Goal: Task Accomplishment & Management: Manage account settings

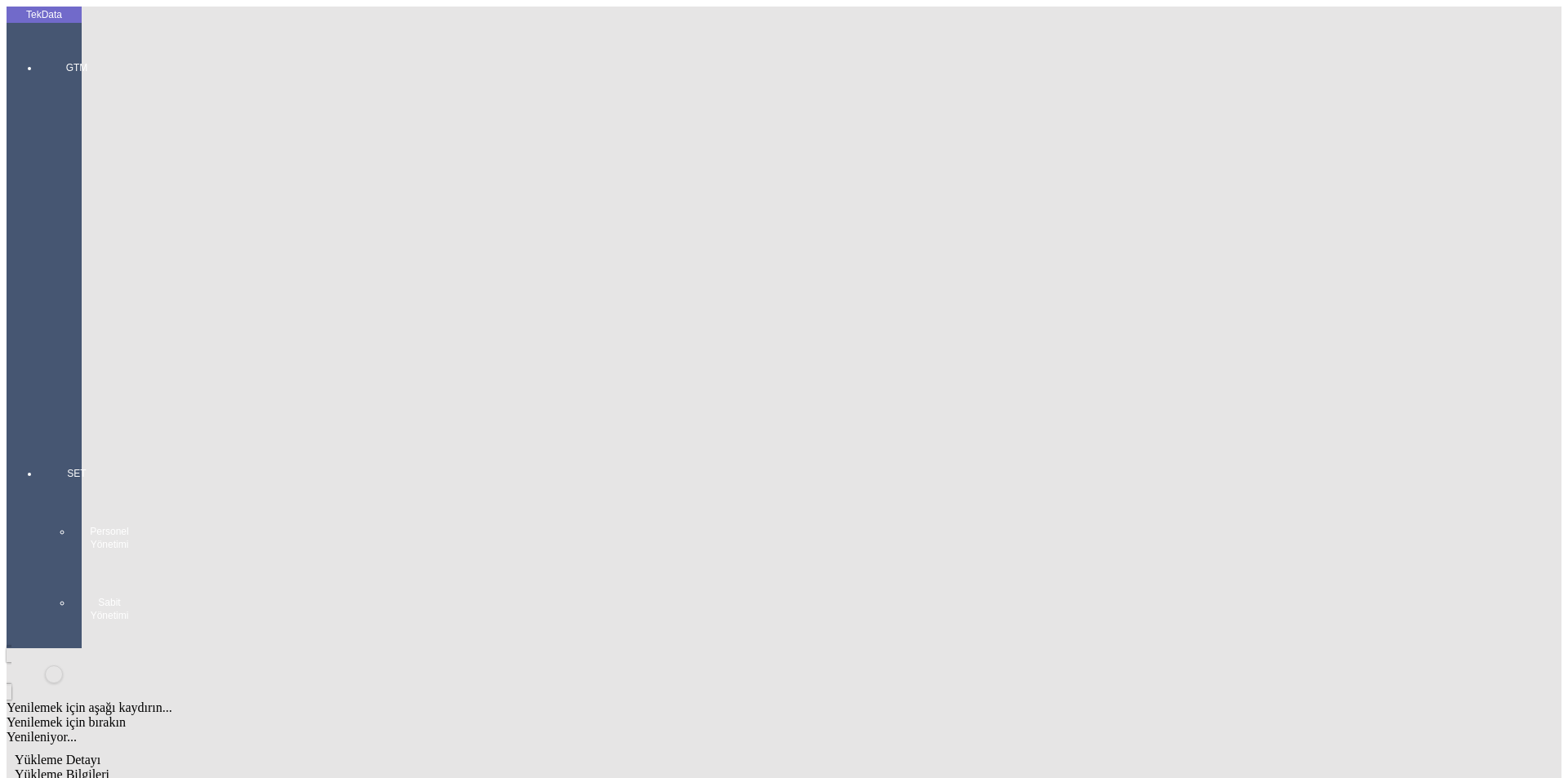
click at [41, 438] on div at bounding box center [76, 438] width 75 height 0
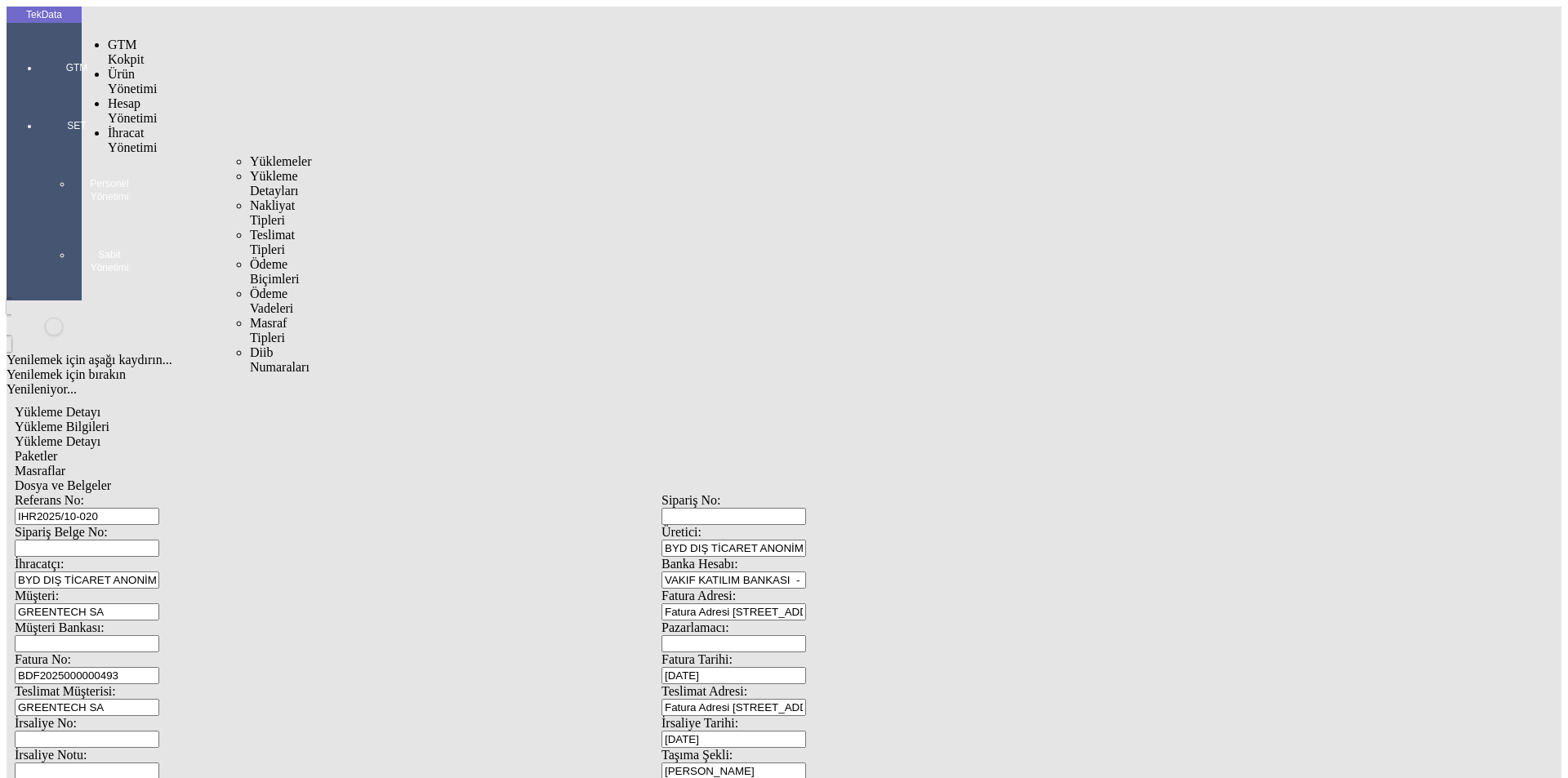
drag, startPoint x: 135, startPoint y: 93, endPoint x: 234, endPoint y: 91, distance: 99.0
click at [136, 126] on span "İhracat Yönetimi" at bounding box center [133, 140] width 49 height 29
click at [250, 155] on span "Yüklemeler" at bounding box center [280, 161] width 62 height 14
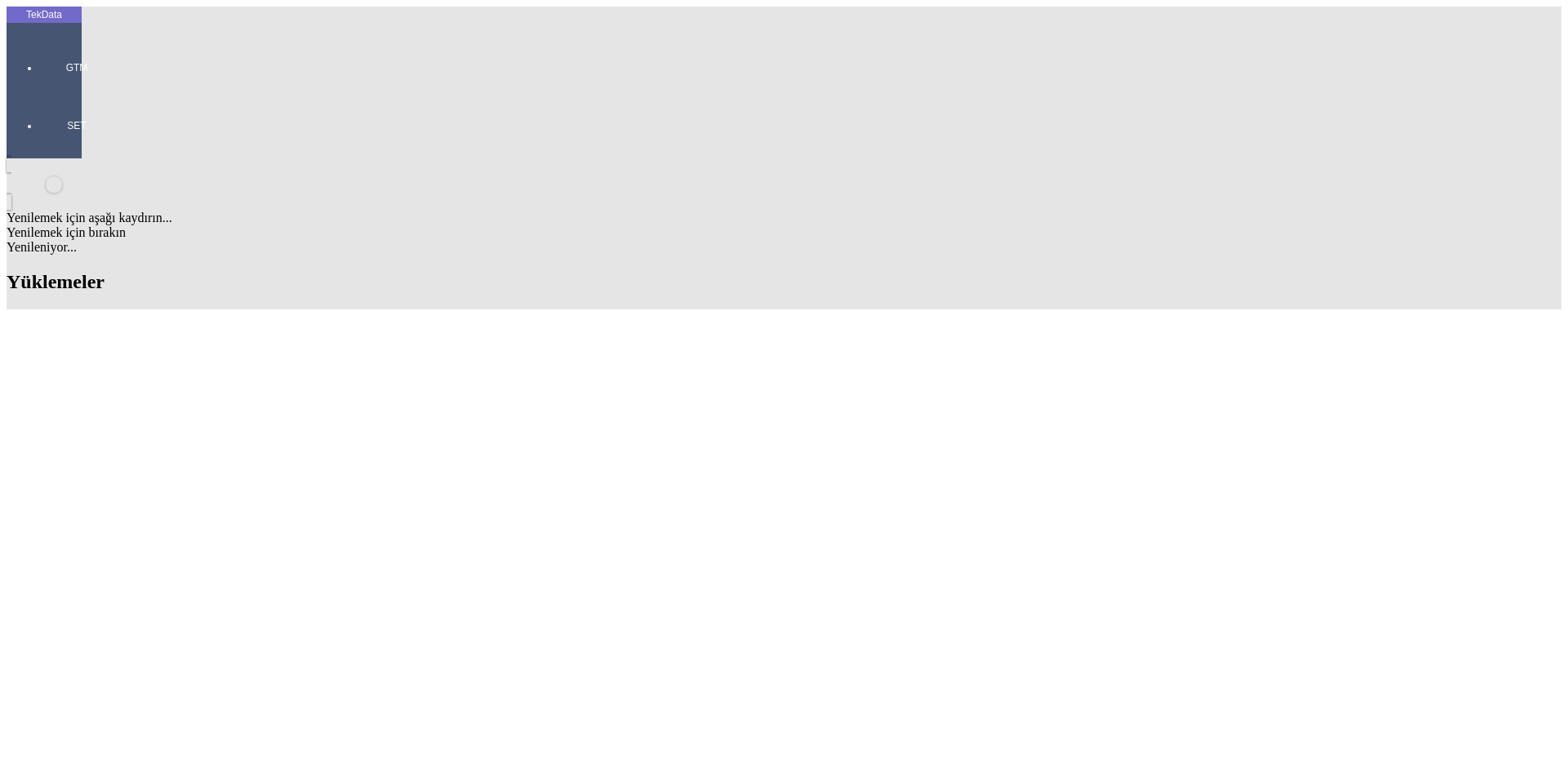
type input "COM40"
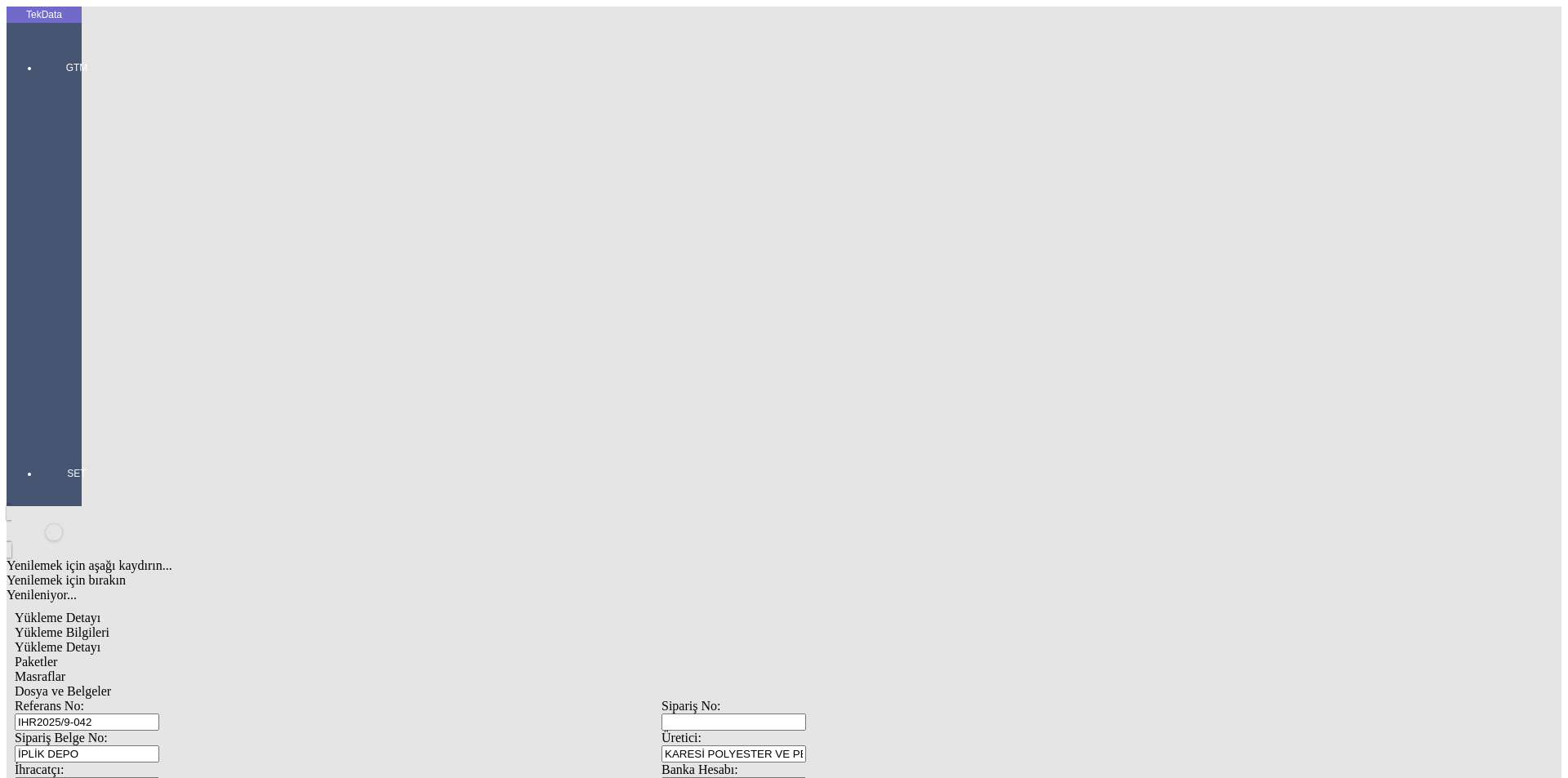
scroll to position [140, 0]
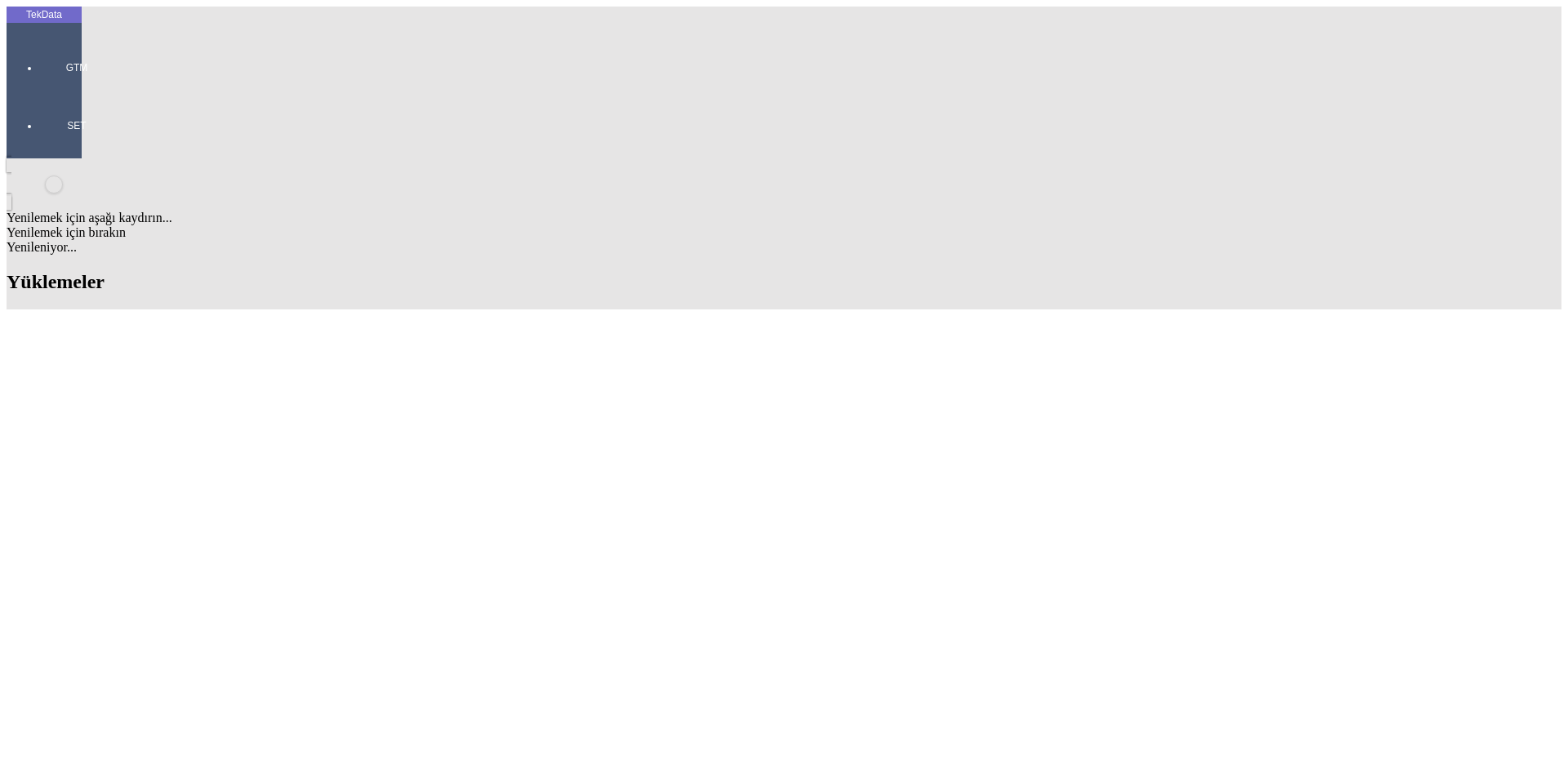
drag, startPoint x: 157, startPoint y: 571, endPoint x: 86, endPoint y: 572, distance: 71.0
copy td "IHR2025/9-042"
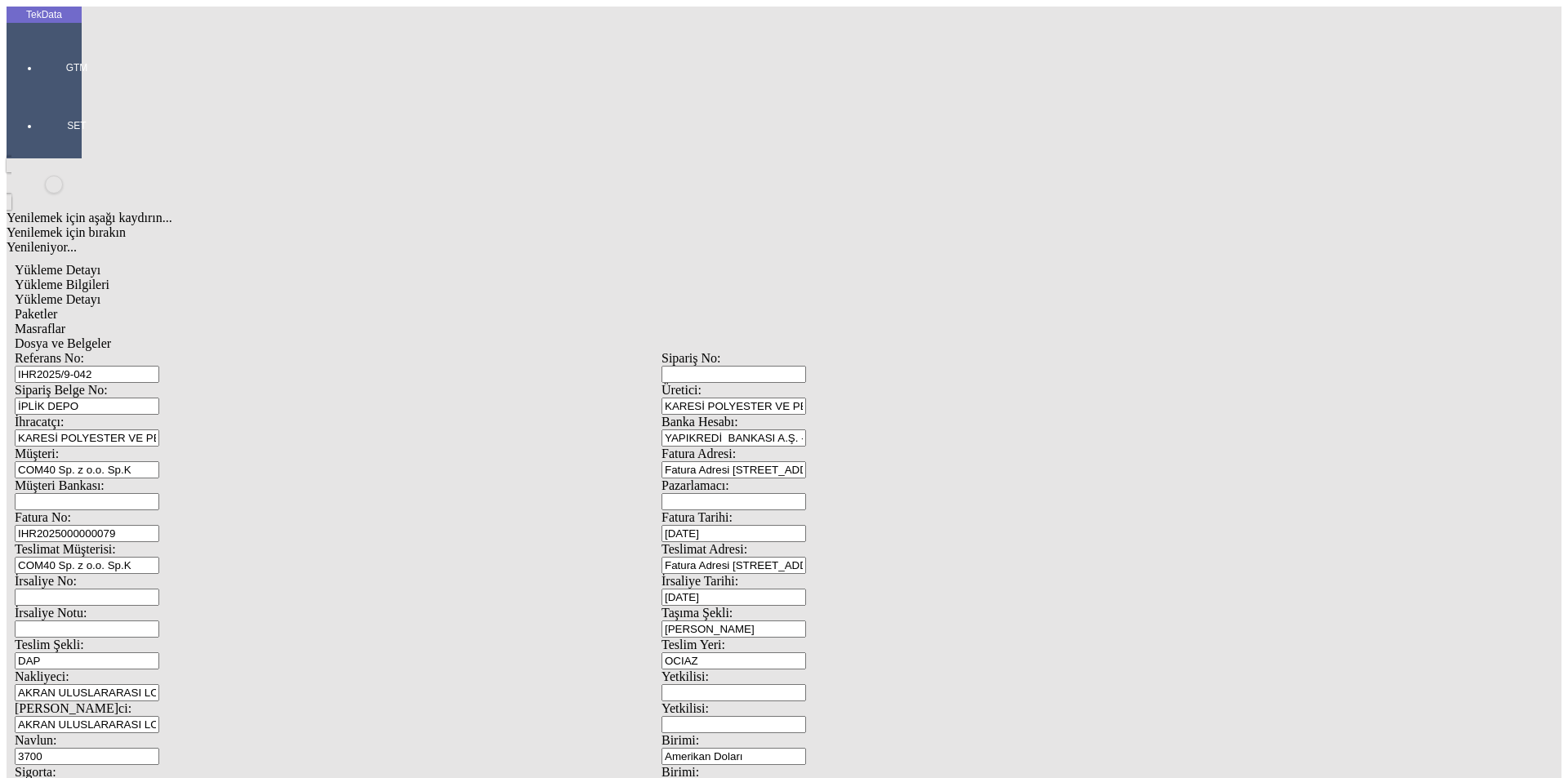
click at [159, 366] on input "IHR2025/9-042" at bounding box center [87, 375] width 144 height 17
type input "IHR2025/10-024"
click at [159, 525] on input "IHR2025000000079" at bounding box center [87, 533] width 144 height 17
type input "IHR20250000000"
type input "[DATE]"
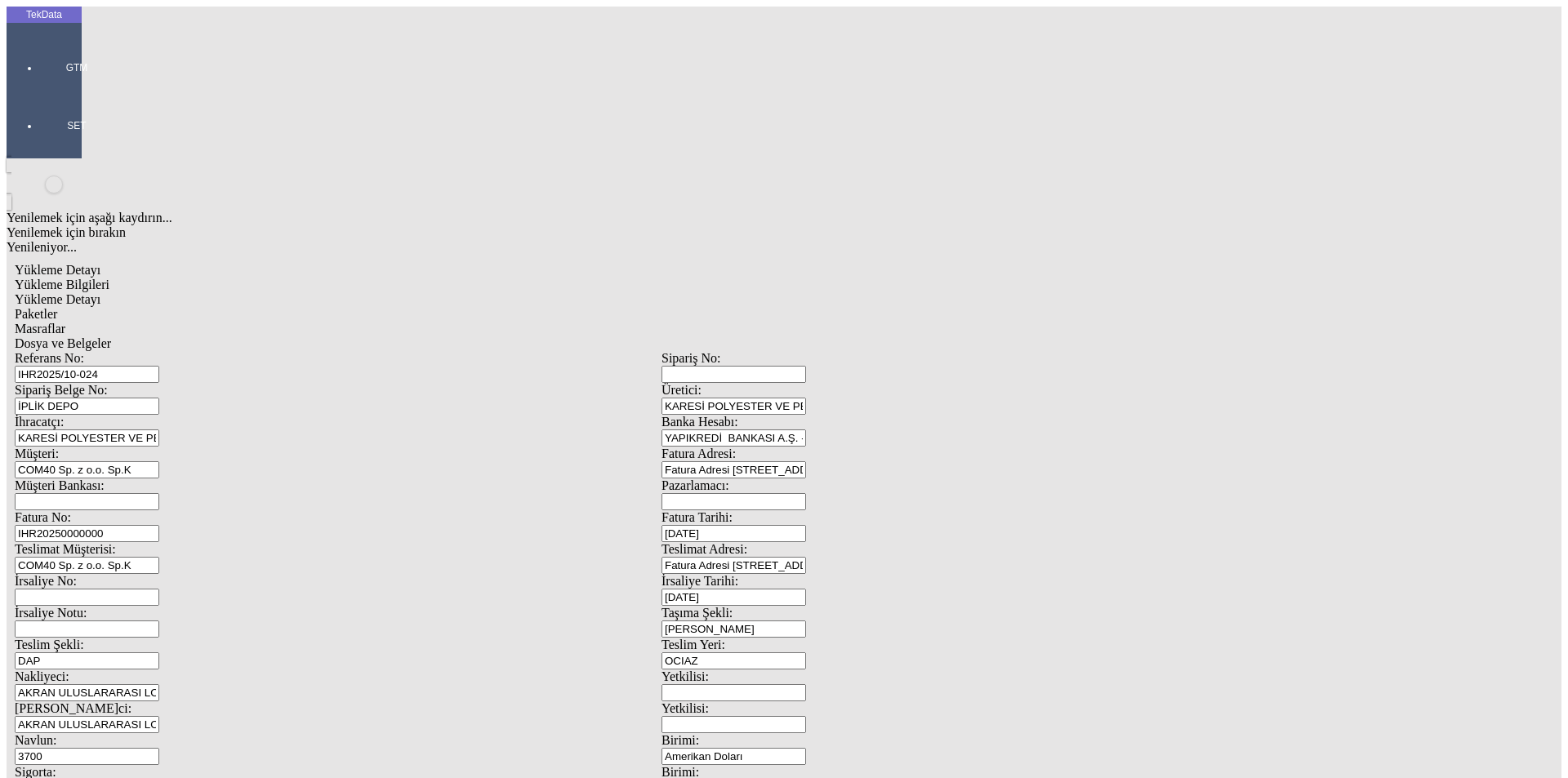
drag, startPoint x: 825, startPoint y: 340, endPoint x: 719, endPoint y: 339, distance: 106.0
click at [731, 351] on div "Referans No: [STREET_ADDRESS] DEPO Üretici: KARESİ POLYESTER VE PETROKİMYA SANA…" at bounding box center [661, 733] width 1294 height 764
type input "[DATE]"
click at [159, 525] on input "IHR20250000000" at bounding box center [87, 533] width 144 height 17
drag, startPoint x: 189, startPoint y: 490, endPoint x: 163, endPoint y: 490, distance: 26.0
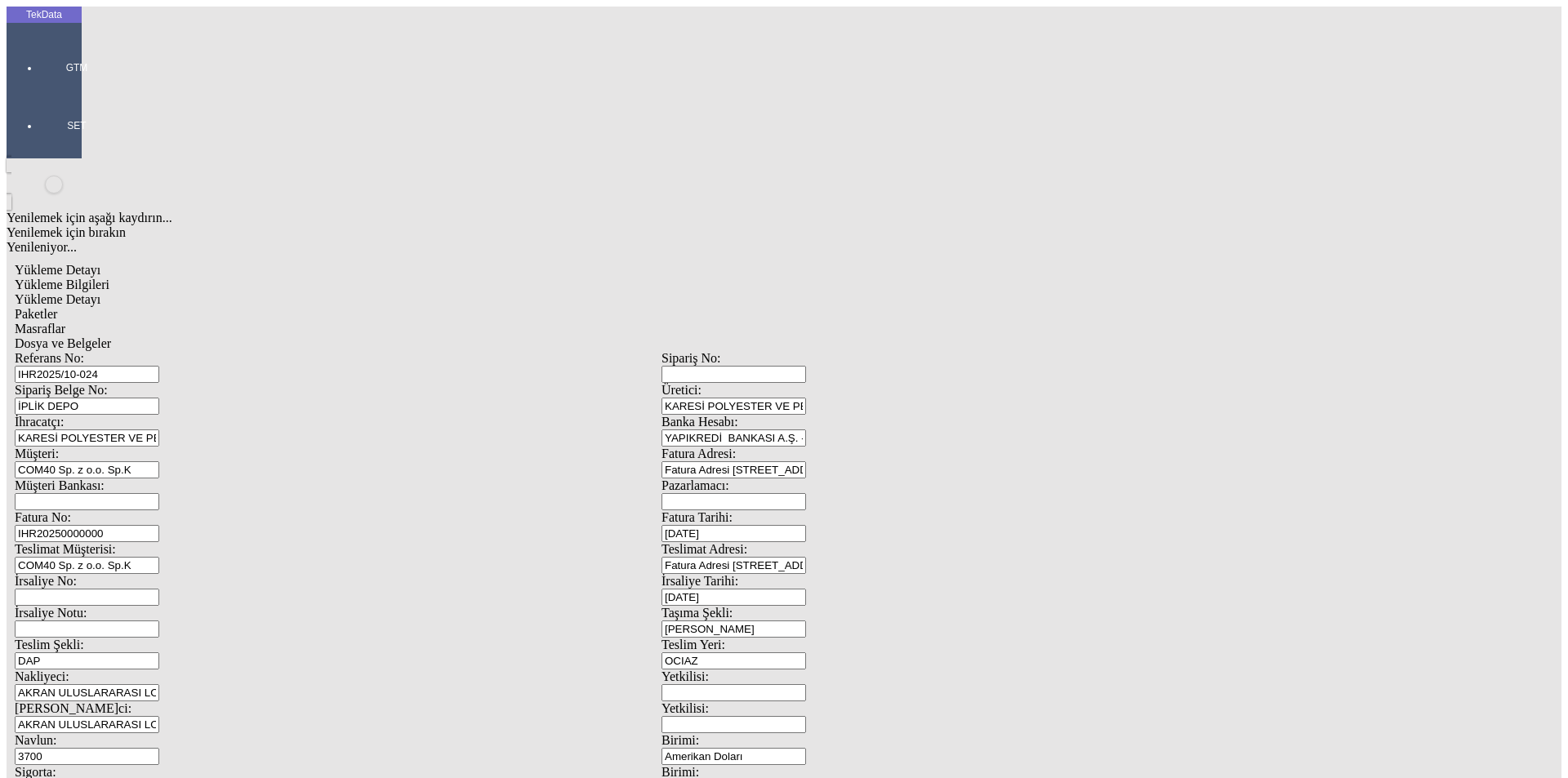
click at [163, 733] on div "Navlun: 3700" at bounding box center [337, 748] width 646 height 31
type input "3700"
type input "50"
type input "[DATE]"
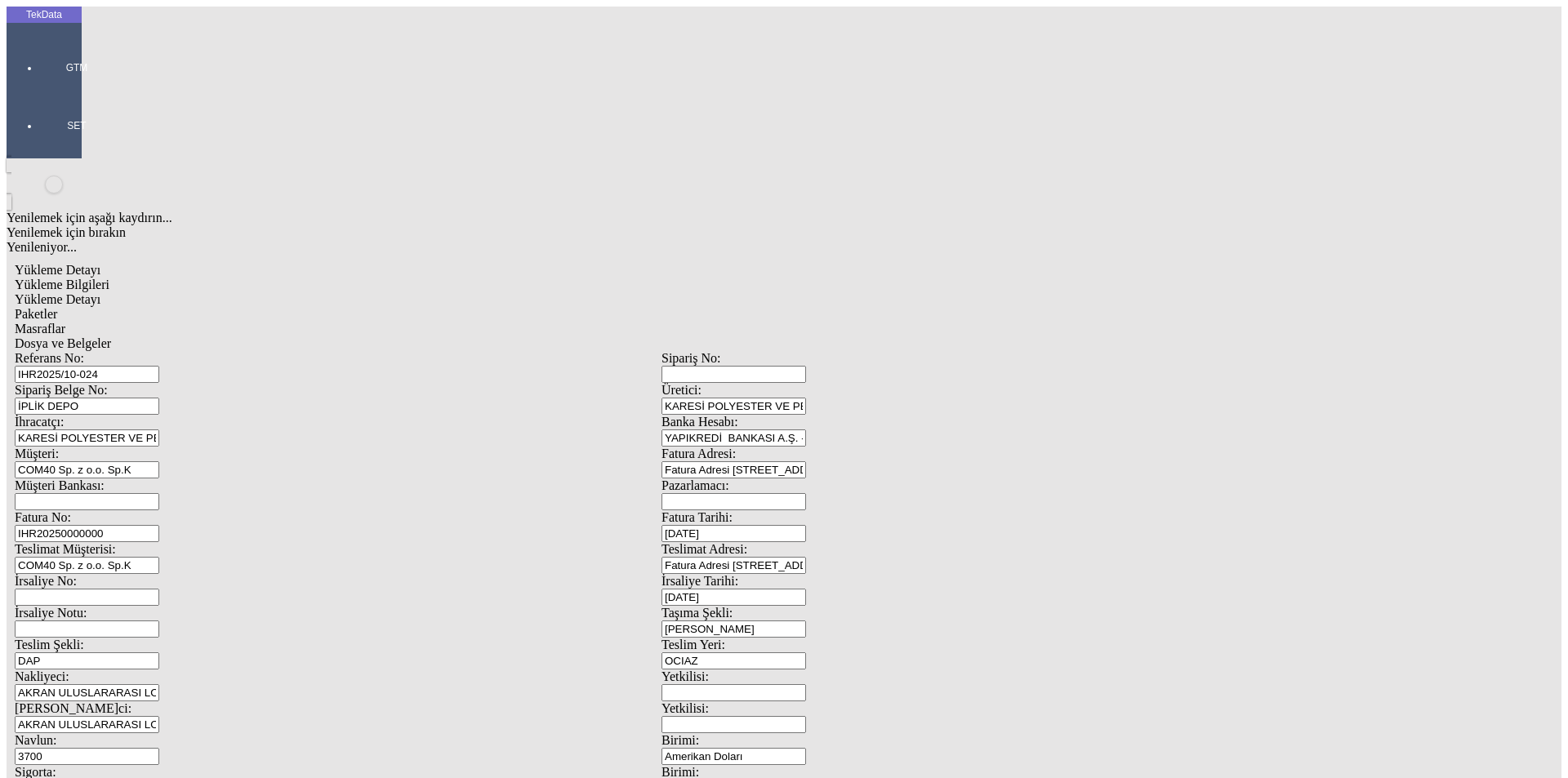
drag, startPoint x: 306, startPoint y: 567, endPoint x: 138, endPoint y: 567, distance: 168.0
type input "[DATE]"
drag, startPoint x: 210, startPoint y: 625, endPoint x: 90, endPoint y: 623, distance: 120.0
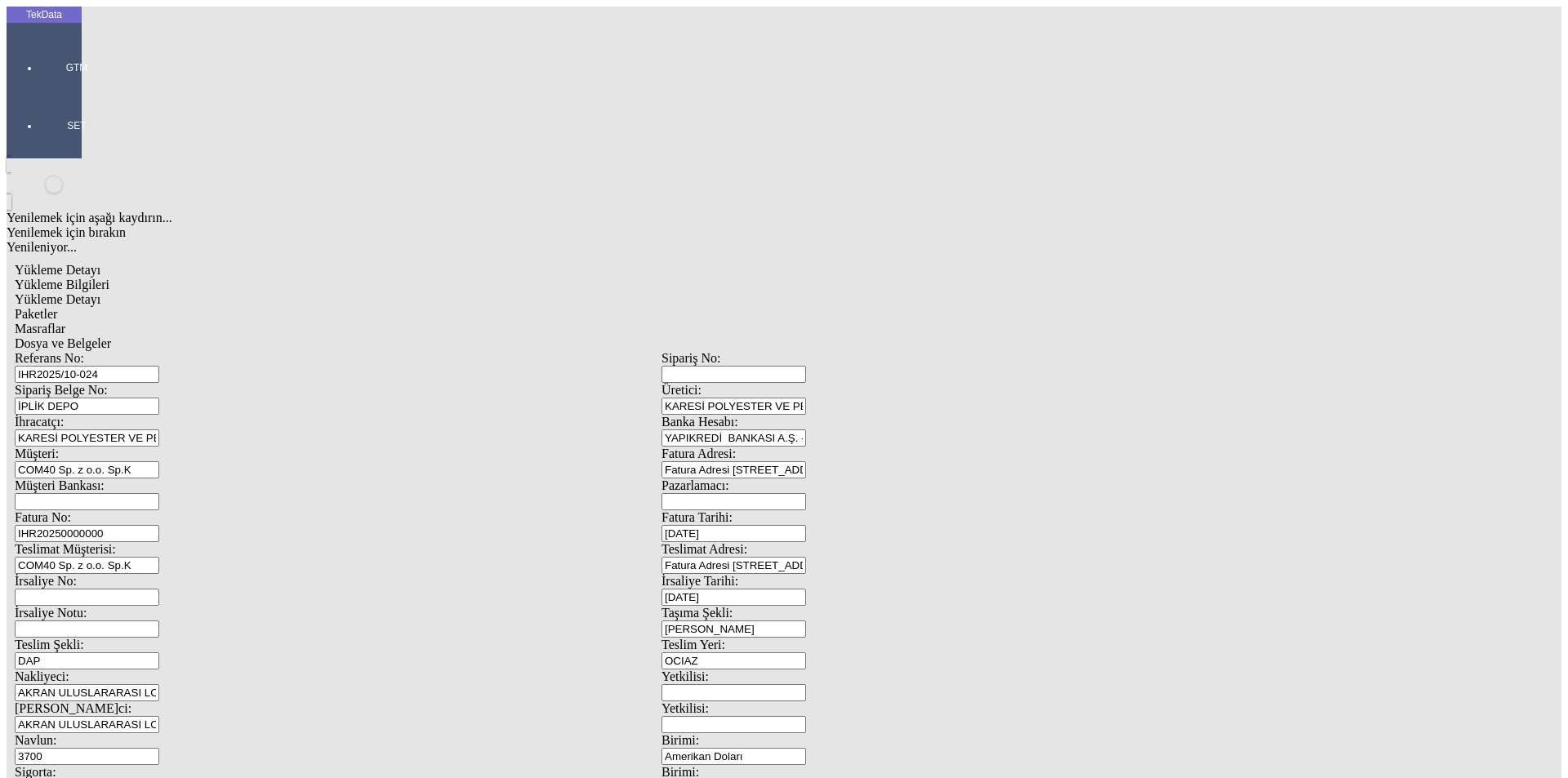
drag, startPoint x: 314, startPoint y: 629, endPoint x: 179, endPoint y: 640, distance: 135.4
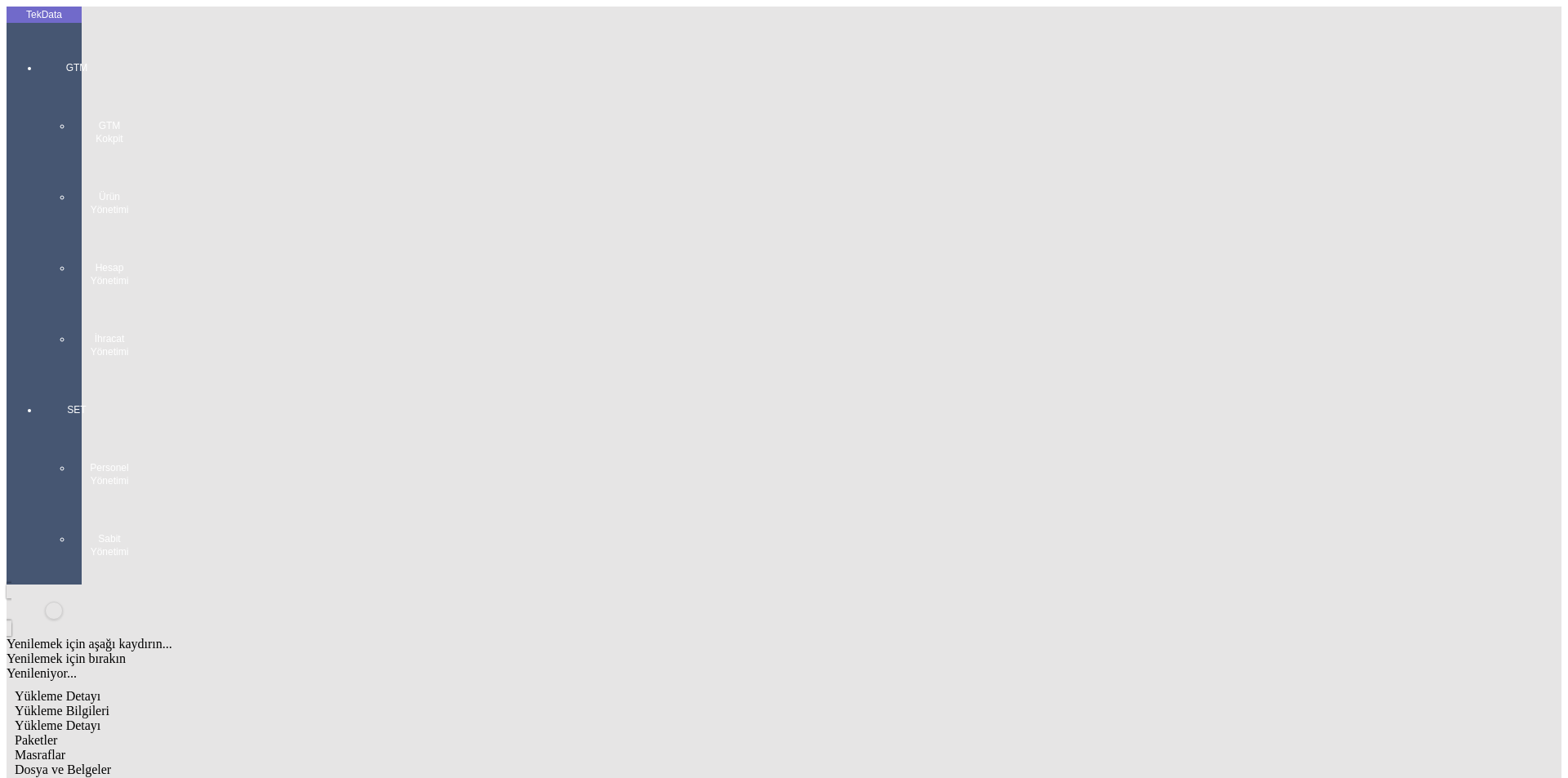
type input "20285.27"
drag, startPoint x: 1039, startPoint y: 630, endPoint x: 1158, endPoint y: 665, distance: 124.0
type input "21799.76"
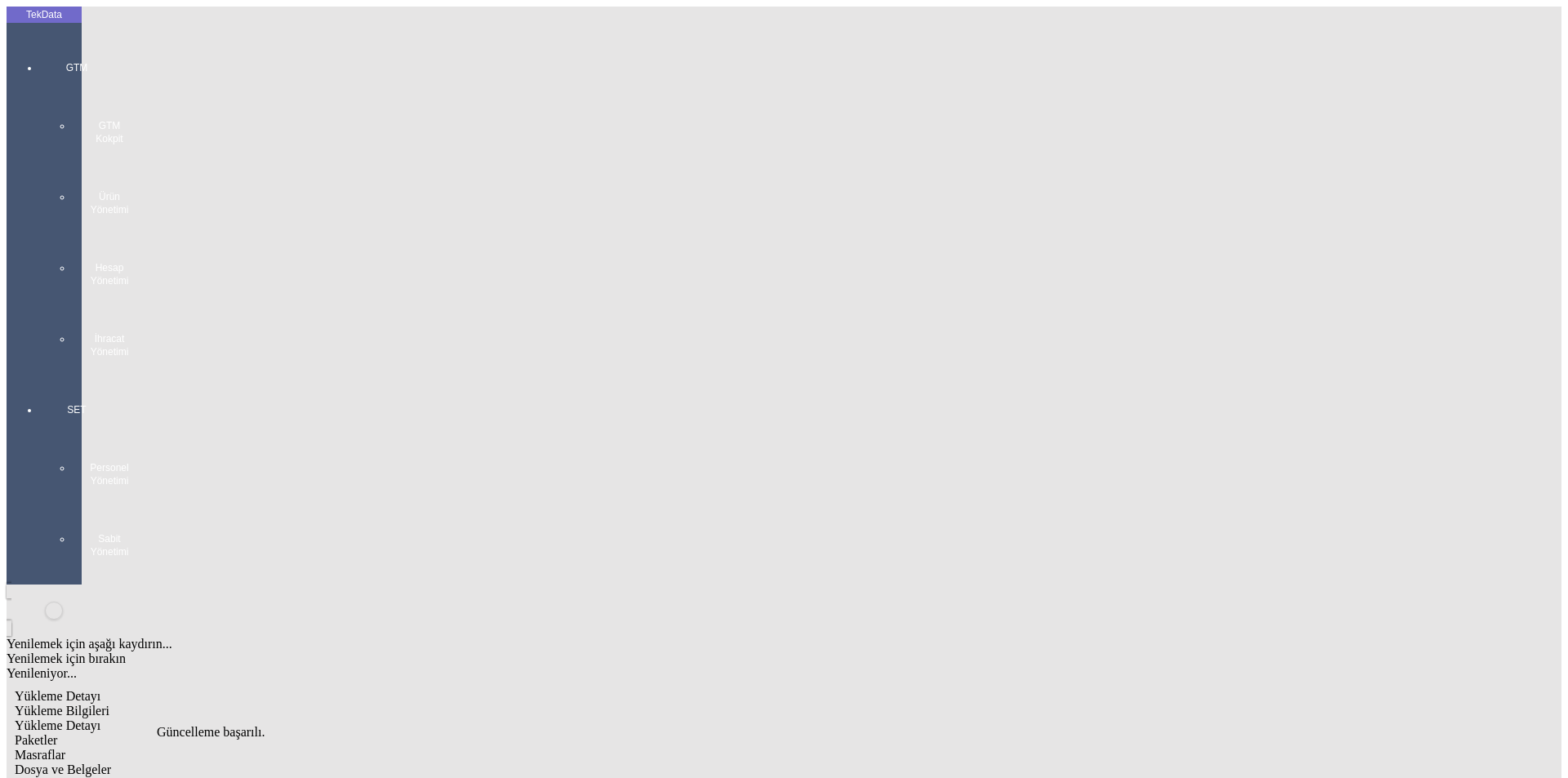
scroll to position [0, 0]
click at [100, 719] on span "Yükleme Detayı" at bounding box center [57, 725] width 86 height 14
drag, startPoint x: 122, startPoint y: 70, endPoint x: 128, endPoint y: 87, distance: 18.0
click at [110, 704] on span "Yükleme Bilgileri" at bounding box center [62, 711] width 95 height 14
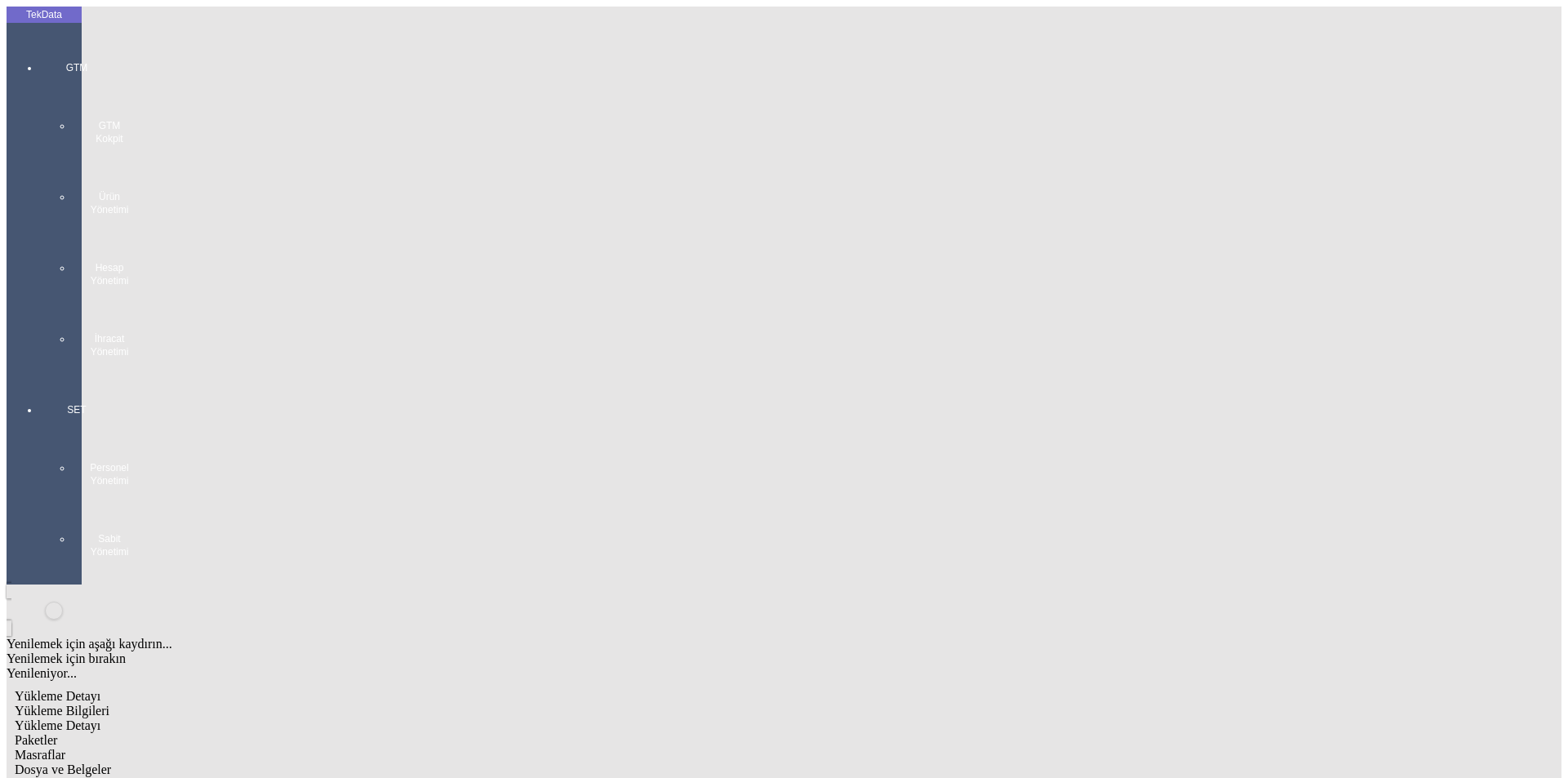
scroll to position [140, 0]
type input "20285.37"
drag, startPoint x: 979, startPoint y: 629, endPoint x: 843, endPoint y: 642, distance: 136.6
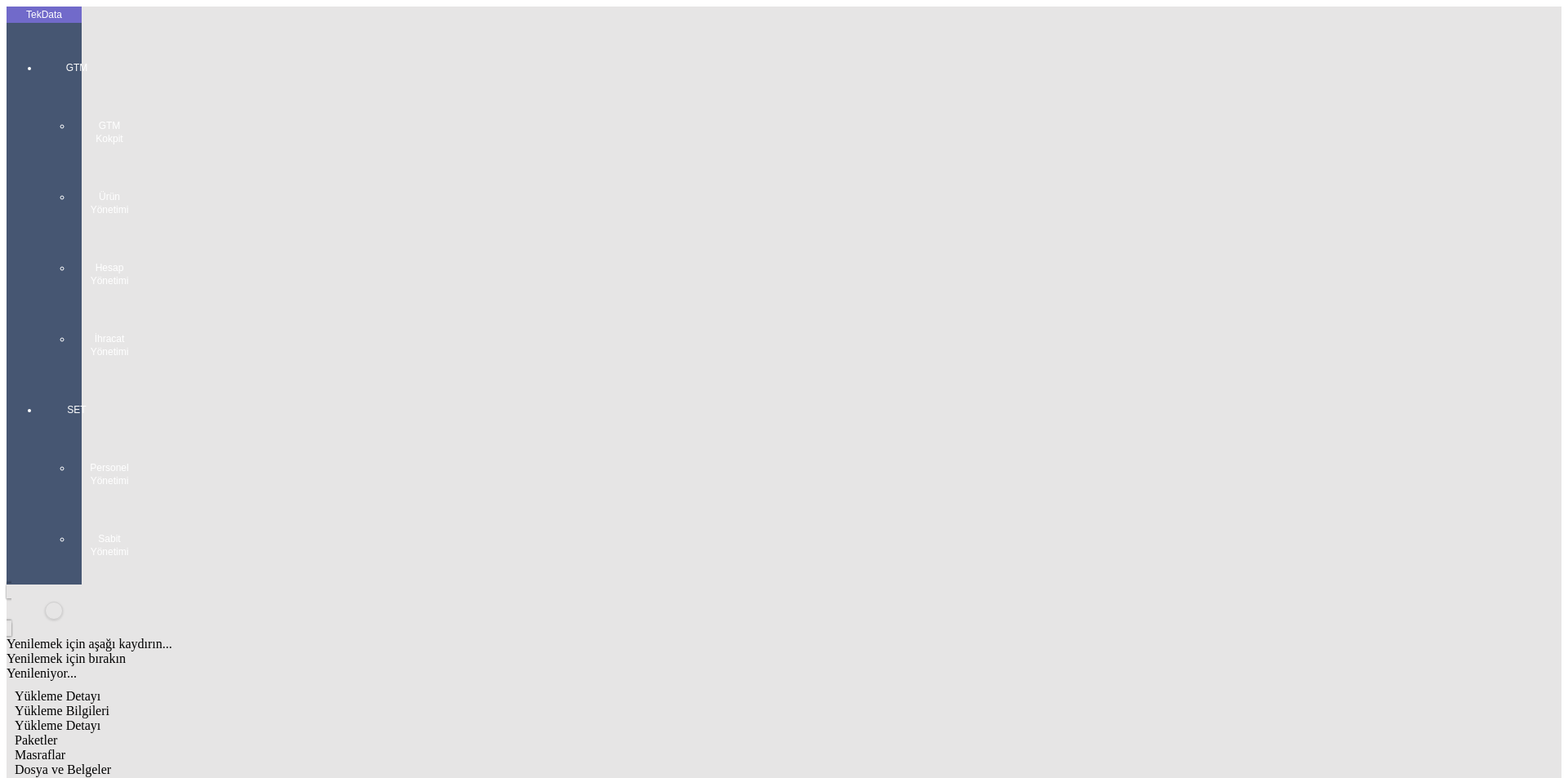
type input "21952.2"
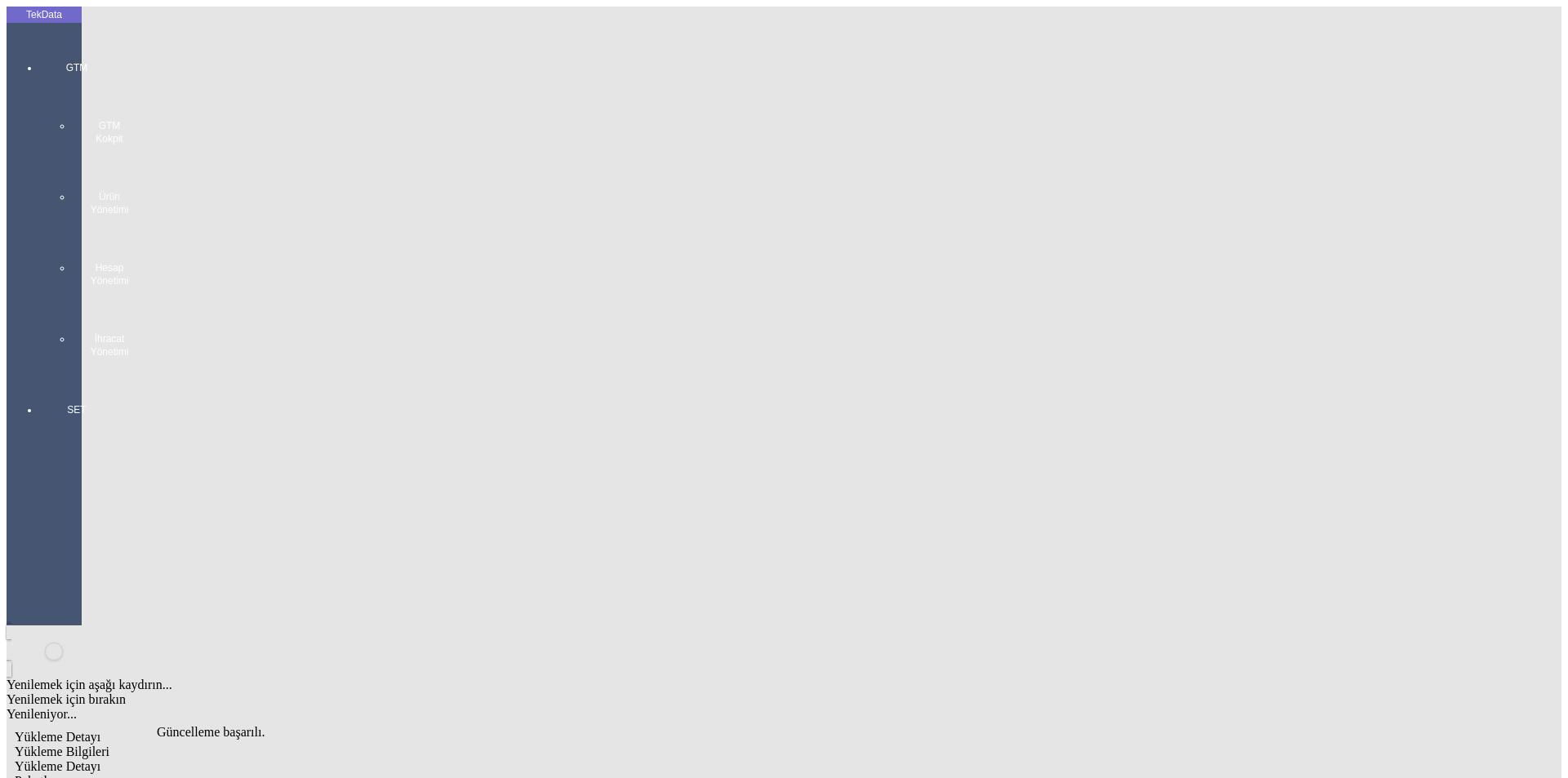
click at [100, 759] on span "Yükleme Detayı" at bounding box center [57, 766] width 86 height 14
type input "20285.37"
drag, startPoint x: 937, startPoint y: 306, endPoint x: 761, endPoint y: 311, distance: 176.1
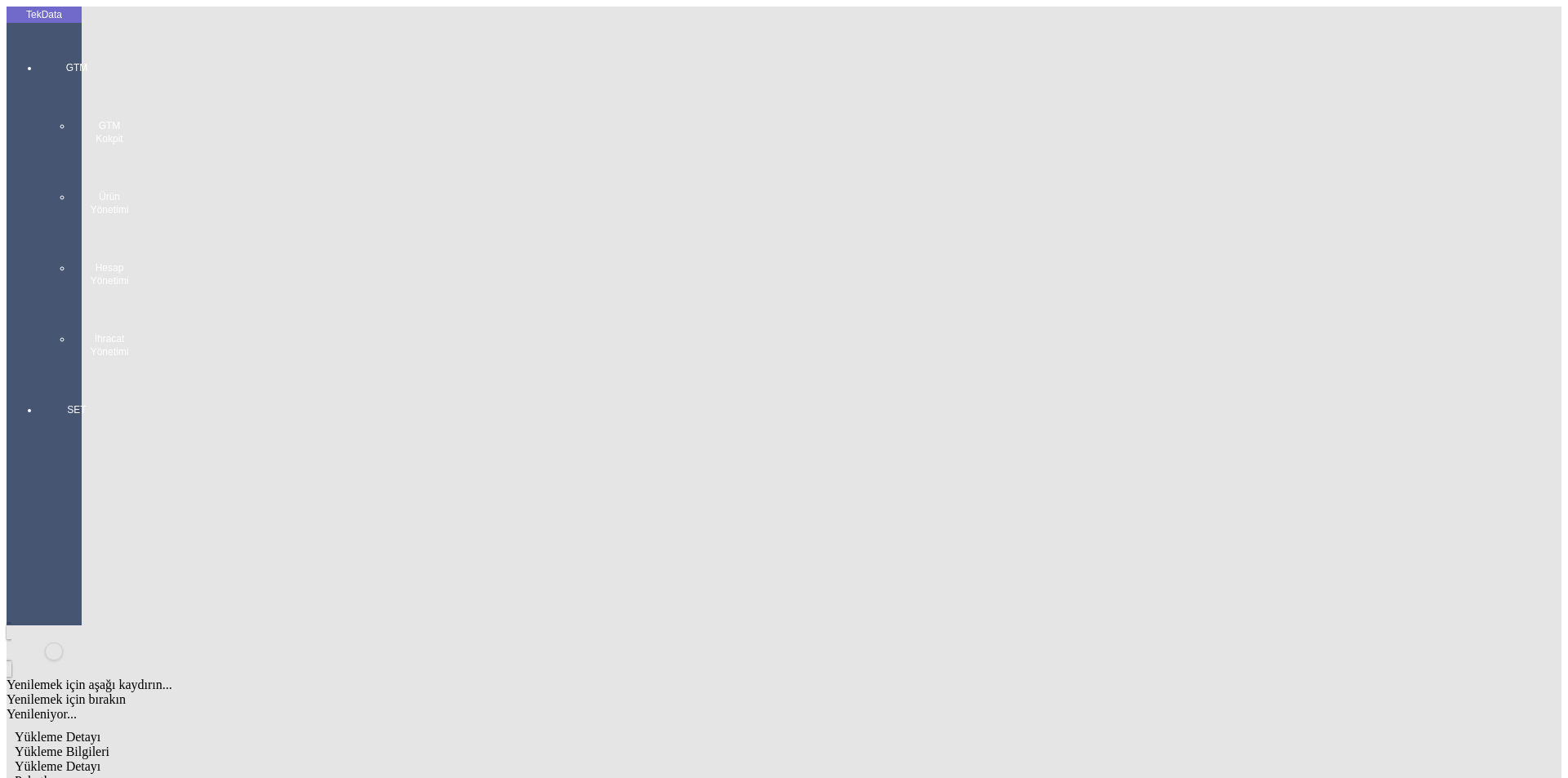
type input "20285.37"
drag, startPoint x: 324, startPoint y: 338, endPoint x: 0, endPoint y: 330, distance: 324.1
type input "21952.2"
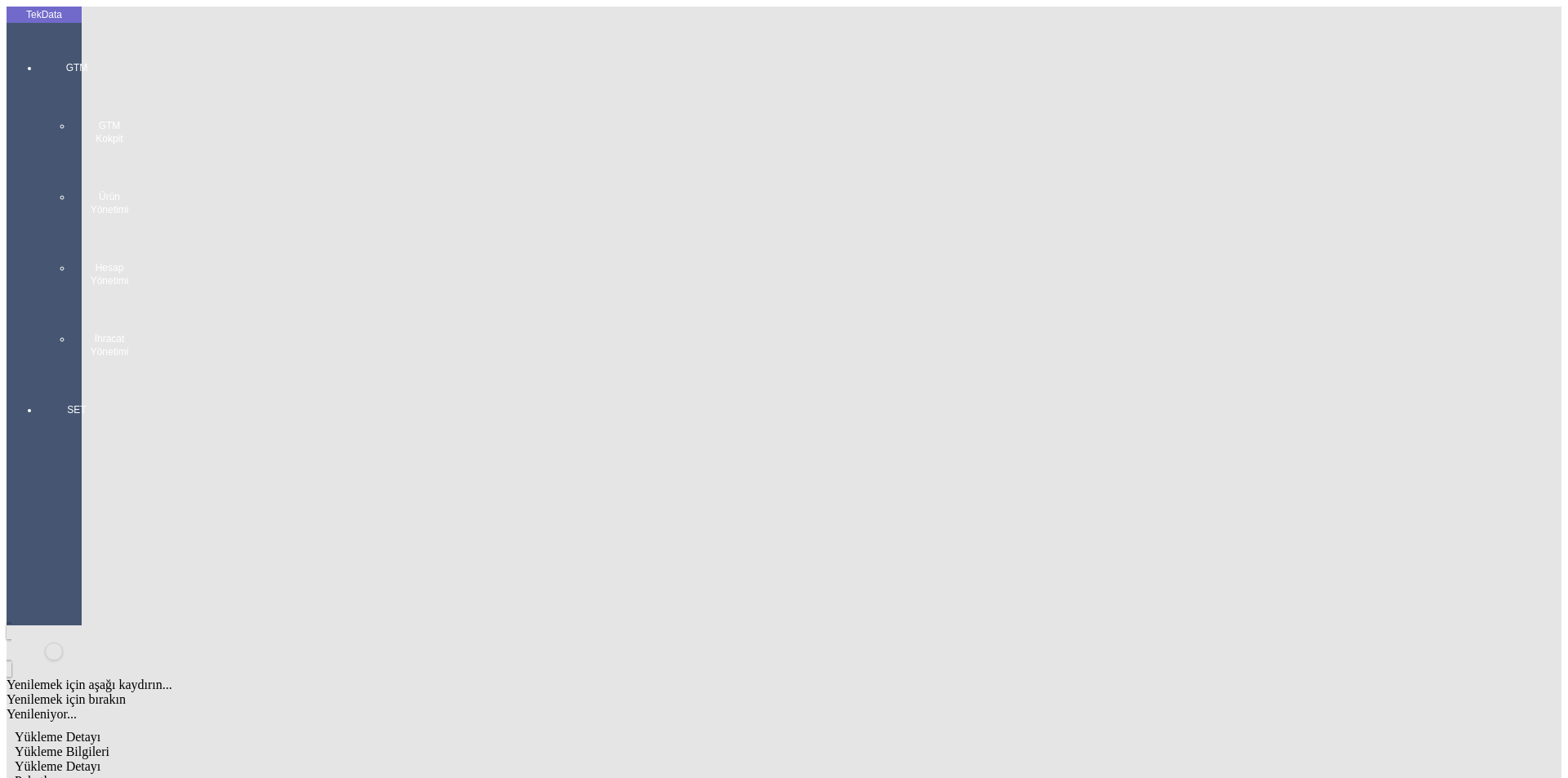
click at [57, 774] on span "Paketler" at bounding box center [36, 781] width 42 height 14
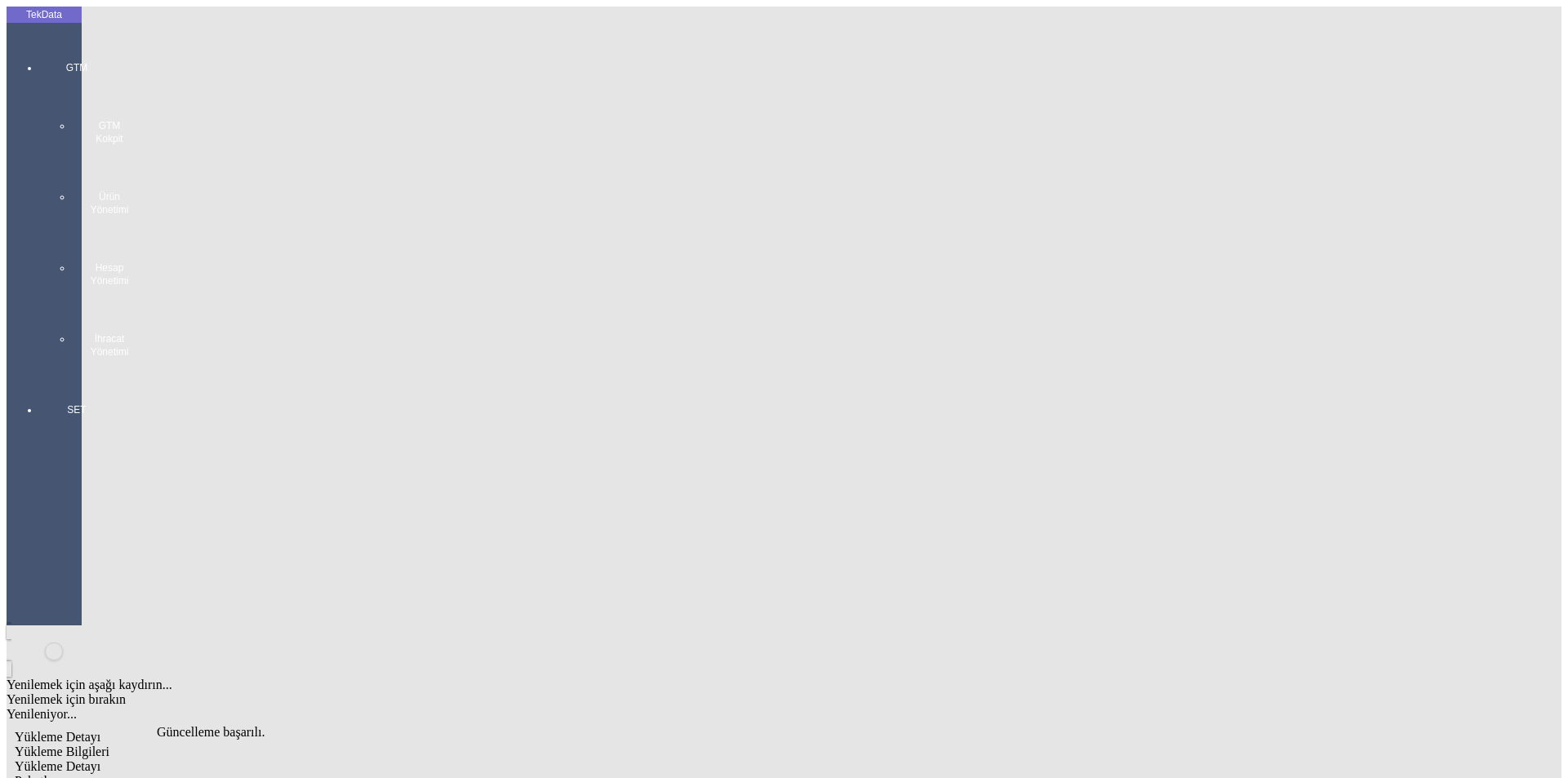
click at [110, 745] on span "Yükleme Bilgileri" at bounding box center [62, 752] width 95 height 14
drag, startPoint x: 312, startPoint y: 119, endPoint x: 181, endPoint y: 120, distance: 131.0
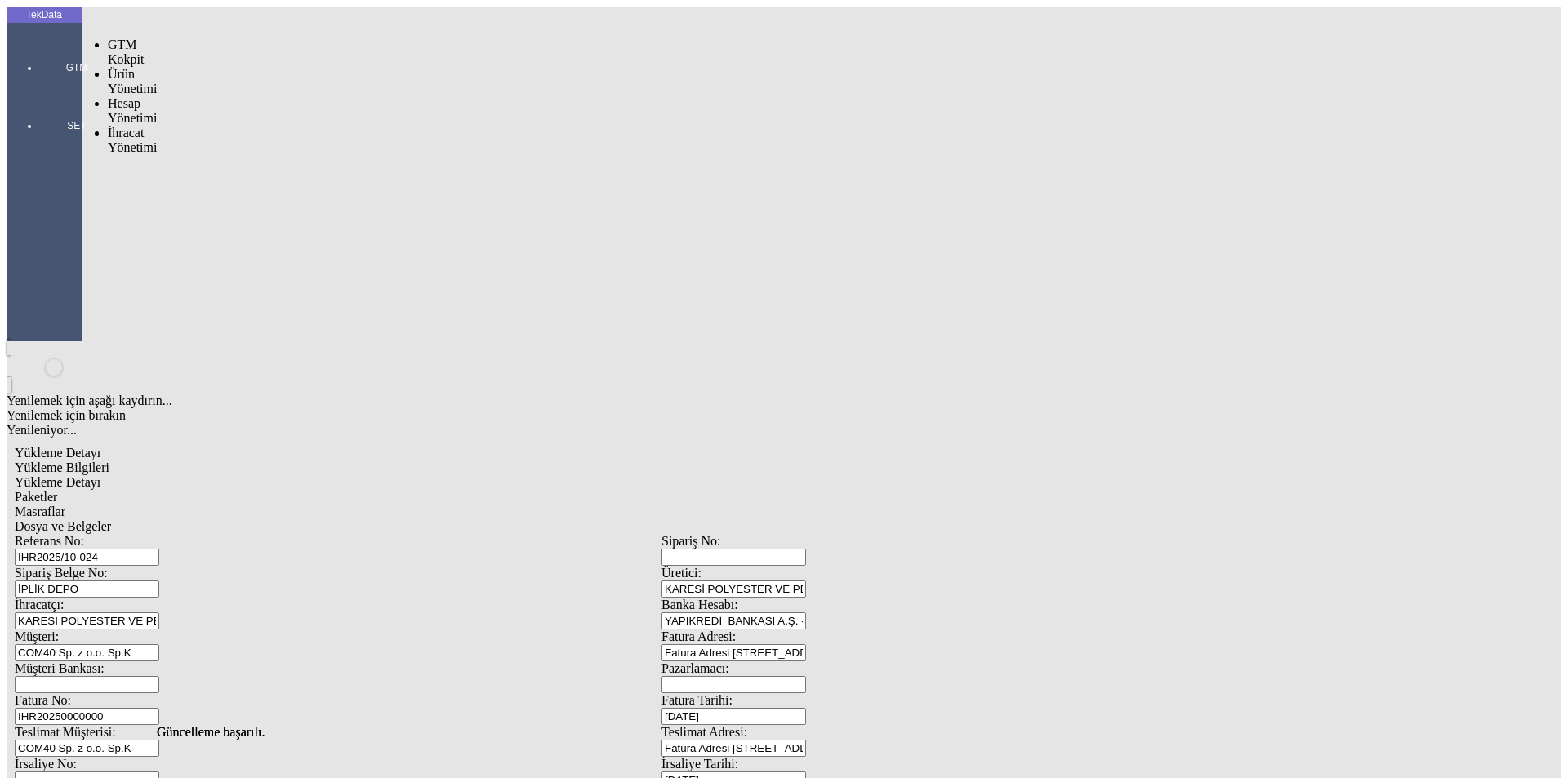
click at [54, 91] on div at bounding box center [76, 91] width 75 height 0
drag, startPoint x: 136, startPoint y: 100, endPoint x: 161, endPoint y: 95, distance: 25.5
click at [142, 126] on span "İhracat Yönetimi" at bounding box center [133, 140] width 49 height 29
click at [250, 155] on span "Yüklemeler" at bounding box center [280, 161] width 62 height 14
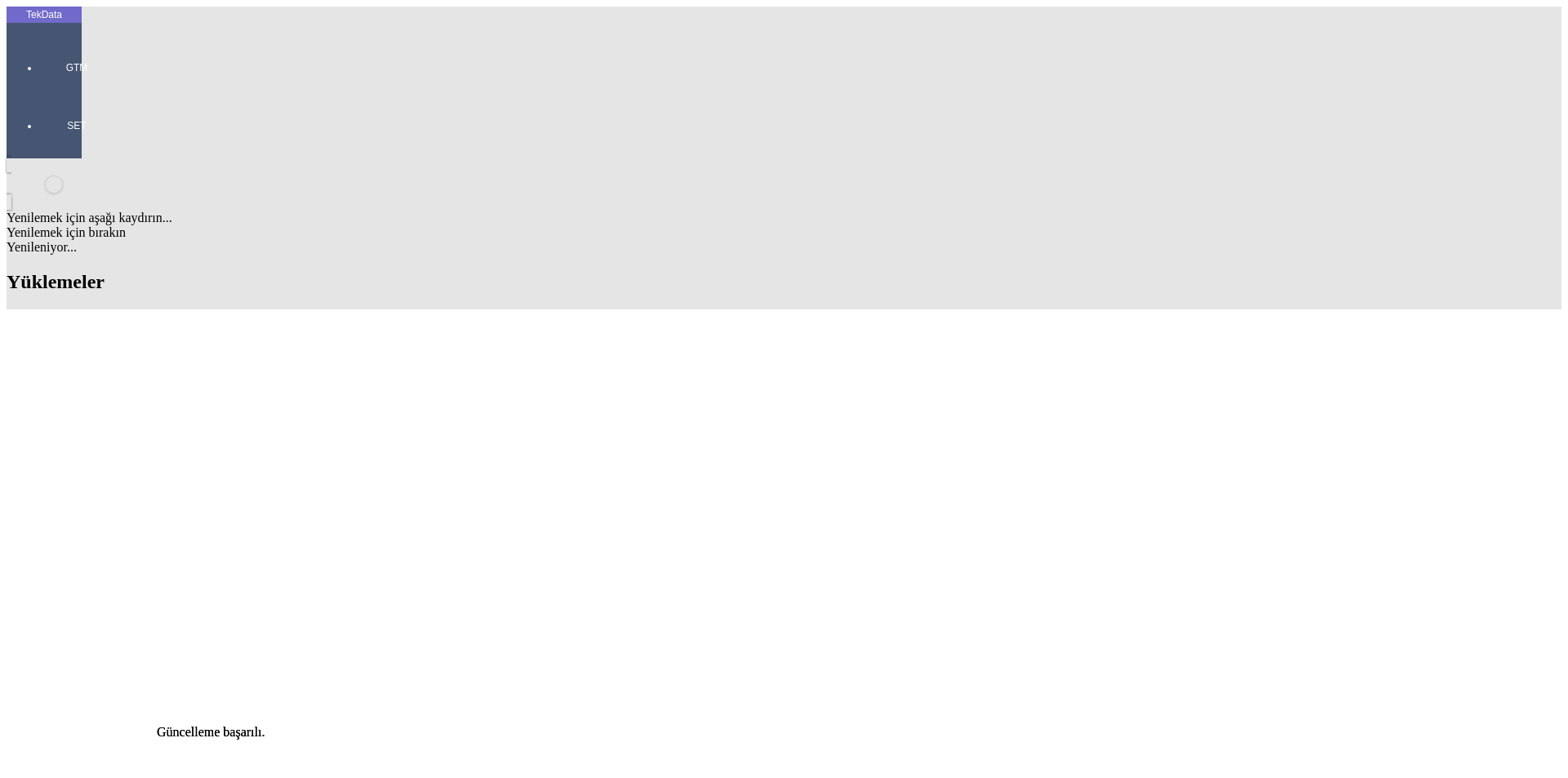
drag, startPoint x: 896, startPoint y: 134, endPoint x: 792, endPoint y: 129, distance: 104.1
drag, startPoint x: 676, startPoint y: 285, endPoint x: 767, endPoint y: 292, distance: 91.3
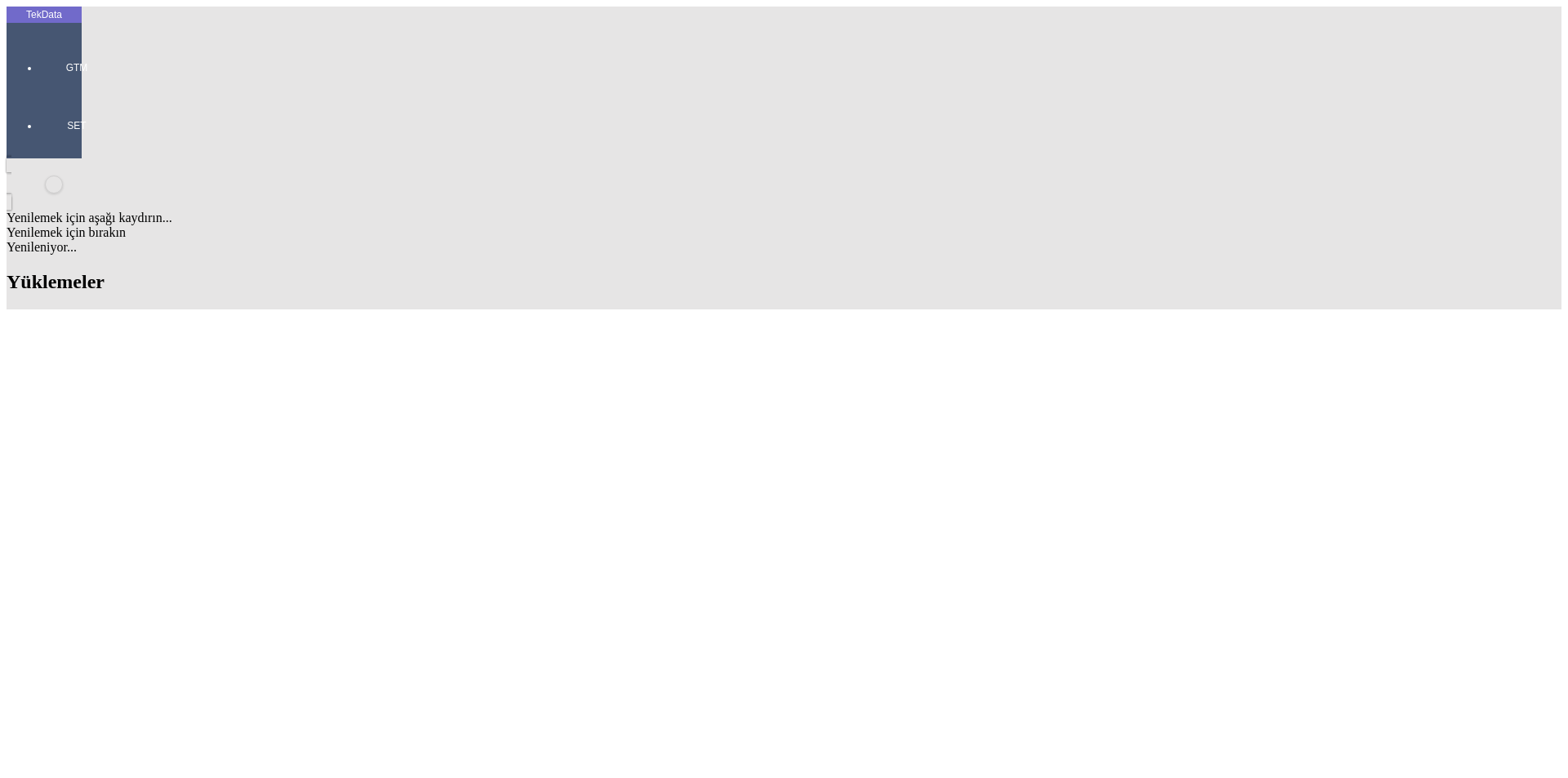
copy td "IHR2025000000085"
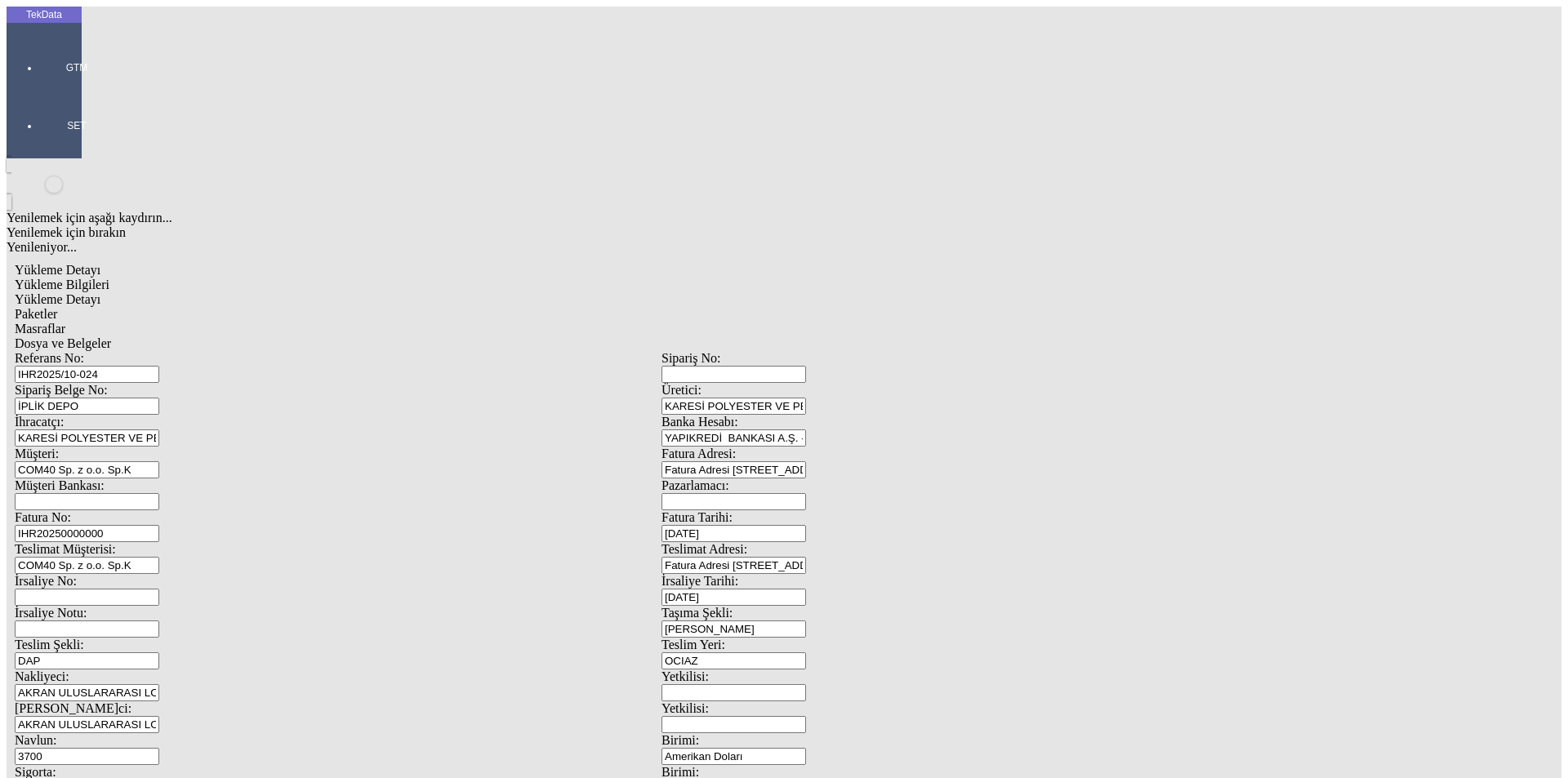
click at [159, 525] on input "IHR20250000000" at bounding box center [87, 533] width 144 height 17
drag, startPoint x: 324, startPoint y: 272, endPoint x: 107, endPoint y: 279, distance: 217.1
click at [109, 510] on div "Fatura No: IHR20250000000" at bounding box center [337, 526] width 646 height 31
paste input "85"
type input "IHR2025000000086"
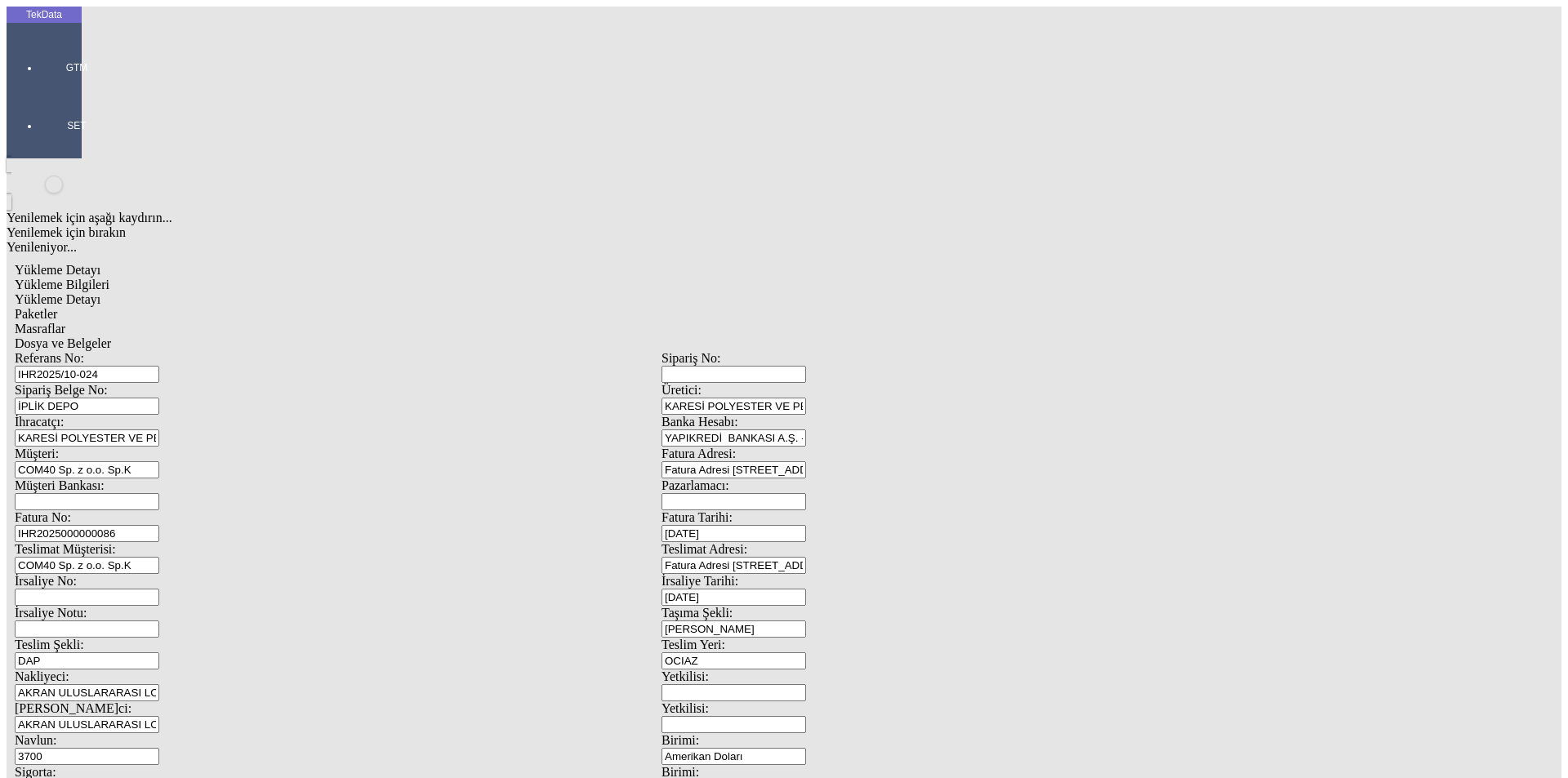
scroll to position [140, 0]
click at [100, 292] on span "Yükleme Detayı" at bounding box center [57, 299] width 86 height 14
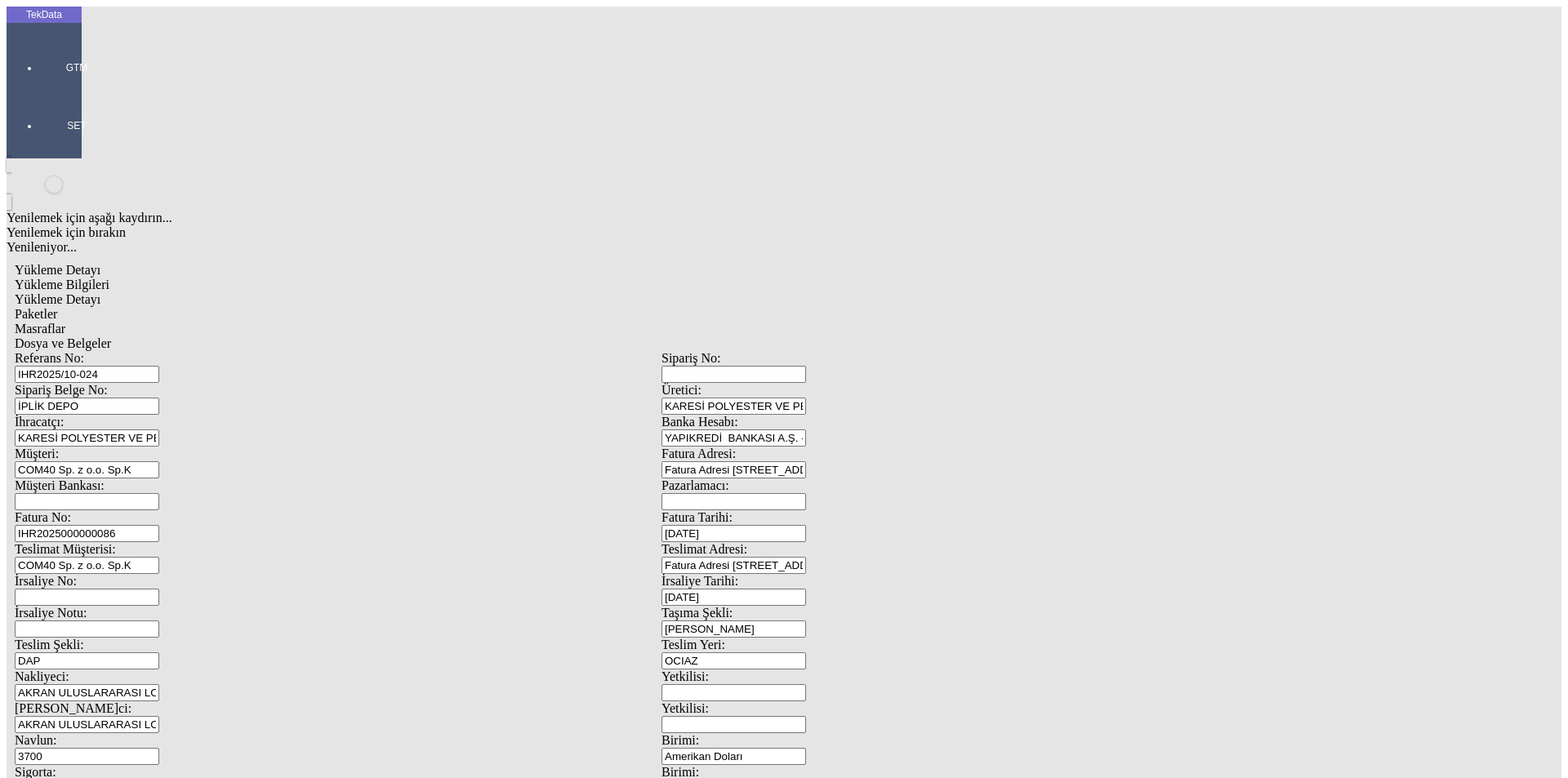
click at [57, 307] on span "Paketler" at bounding box center [36, 313] width 42 height 14
click at [65, 322] on span "Masraflar" at bounding box center [40, 329] width 51 height 14
click at [111, 336] on span "Dosya ve Belgeler" at bounding box center [62, 343] width 96 height 14
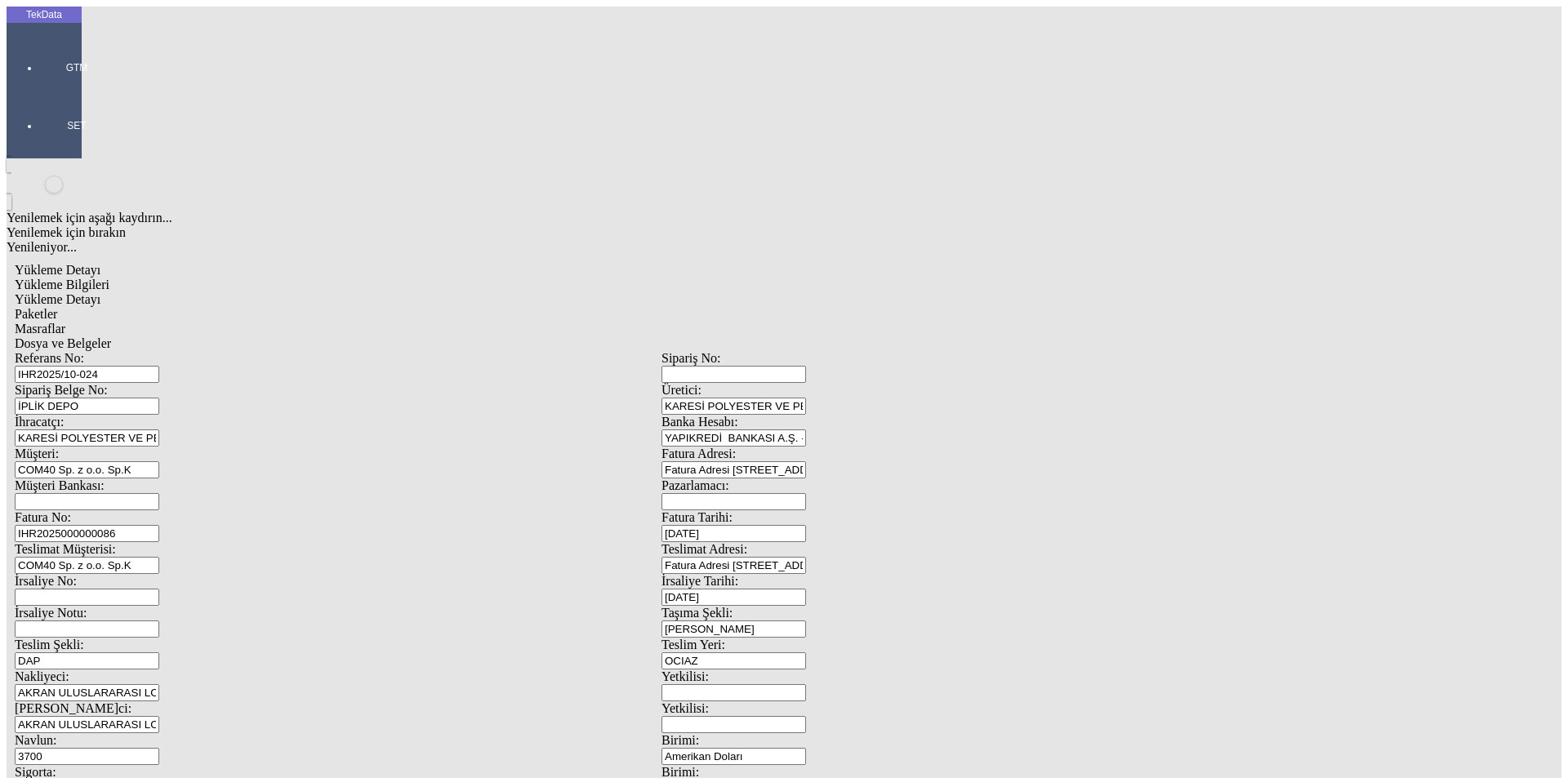
click at [111, 336] on span "Dosya ve Belgeler" at bounding box center [62, 343] width 96 height 14
click at [100, 292] on span "Yükleme Detayı" at bounding box center [57, 299] width 86 height 14
click at [110, 278] on span "Yükleme Bilgileri" at bounding box center [62, 285] width 95 height 14
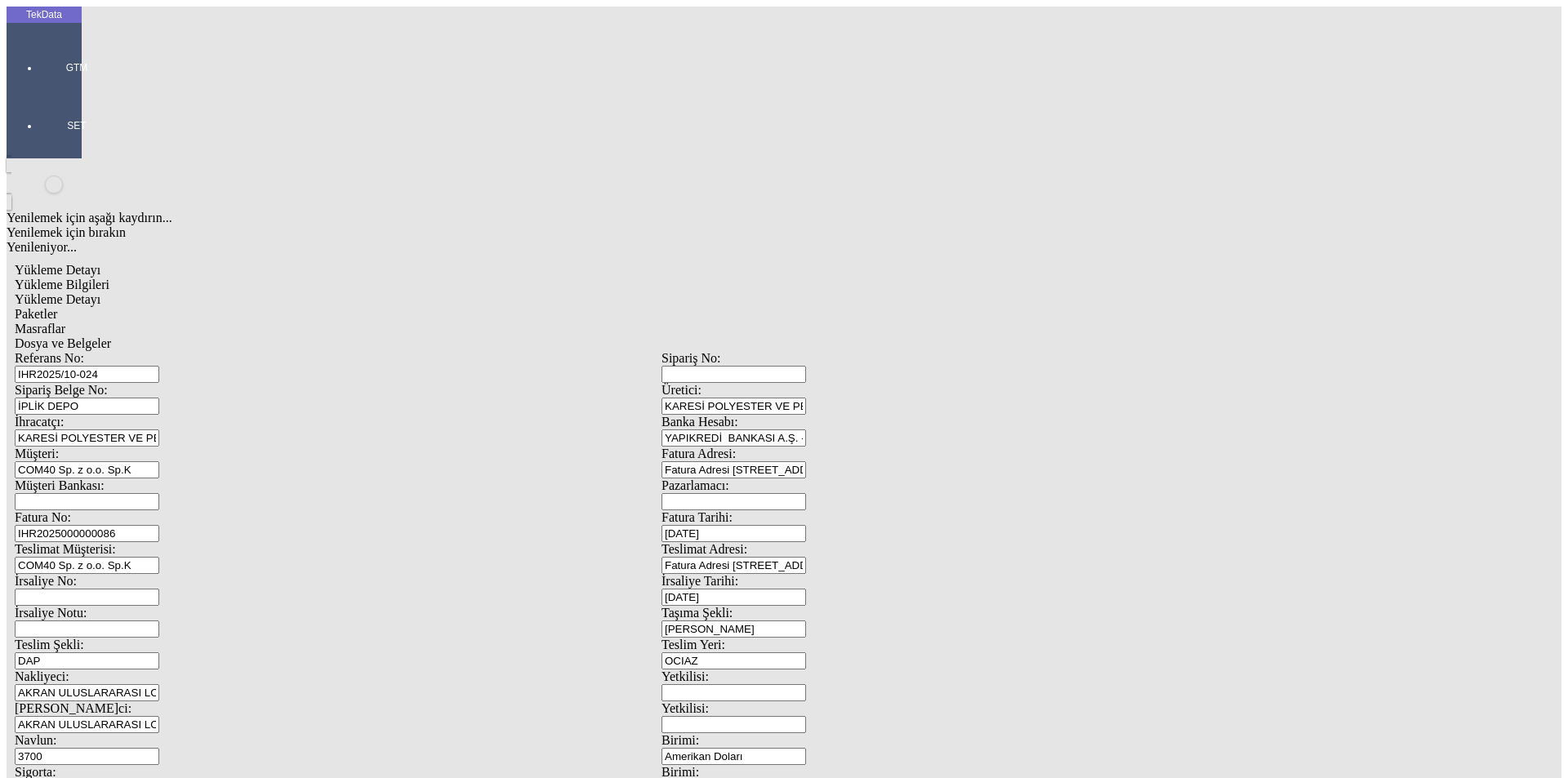
drag, startPoint x: 358, startPoint y: 122, endPoint x: 185, endPoint y: 148, distance: 174.9
click at [93, 351] on div "Referans No: [STREET_ADDRESS] DEPO Üretici: KARESİ POLYESTER VE PETROKİMYA SANA…" at bounding box center [661, 733] width 1294 height 764
drag, startPoint x: 326, startPoint y: 272, endPoint x: 0, endPoint y: 272, distance: 326.0
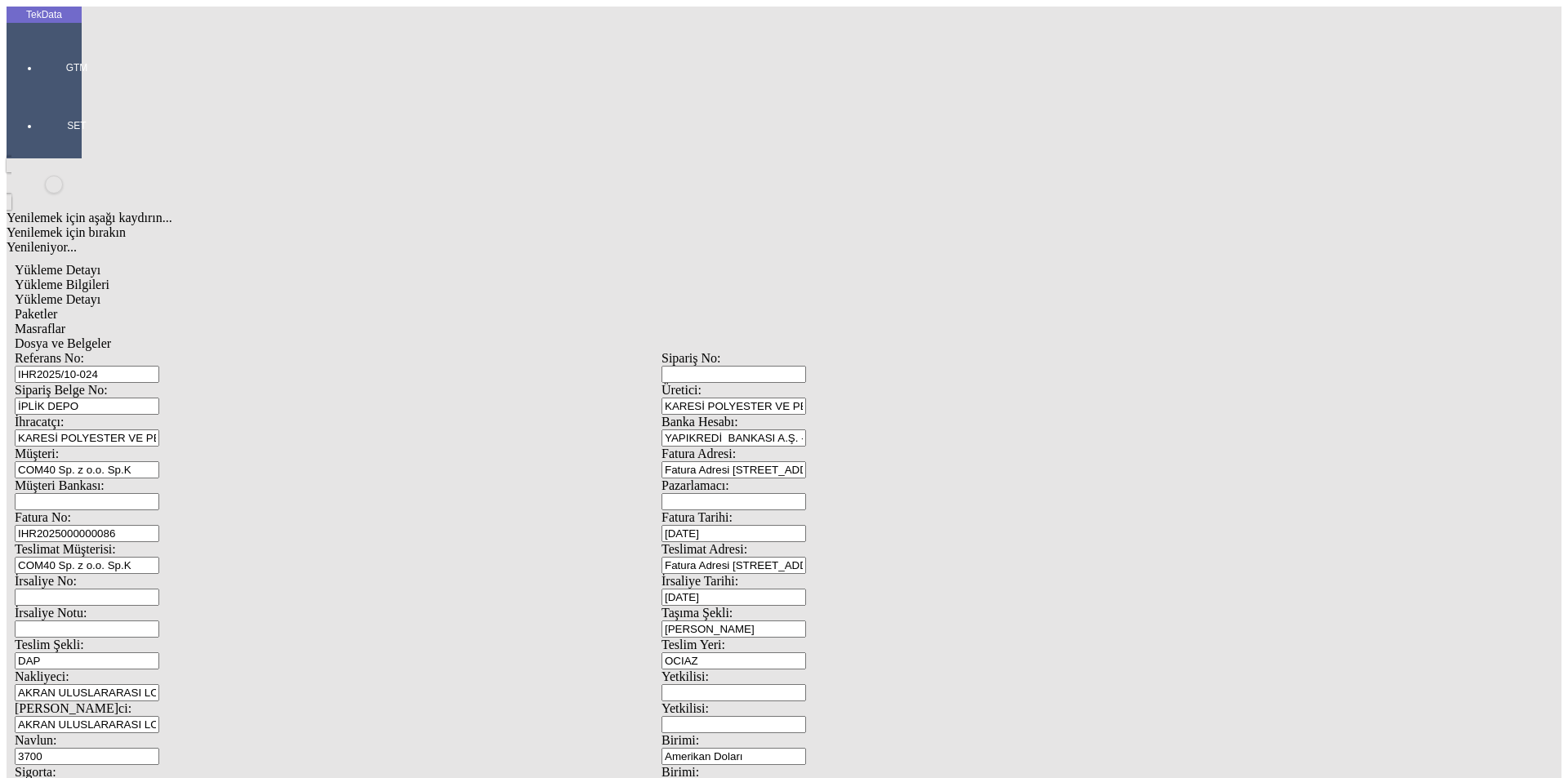
scroll to position [140, 0]
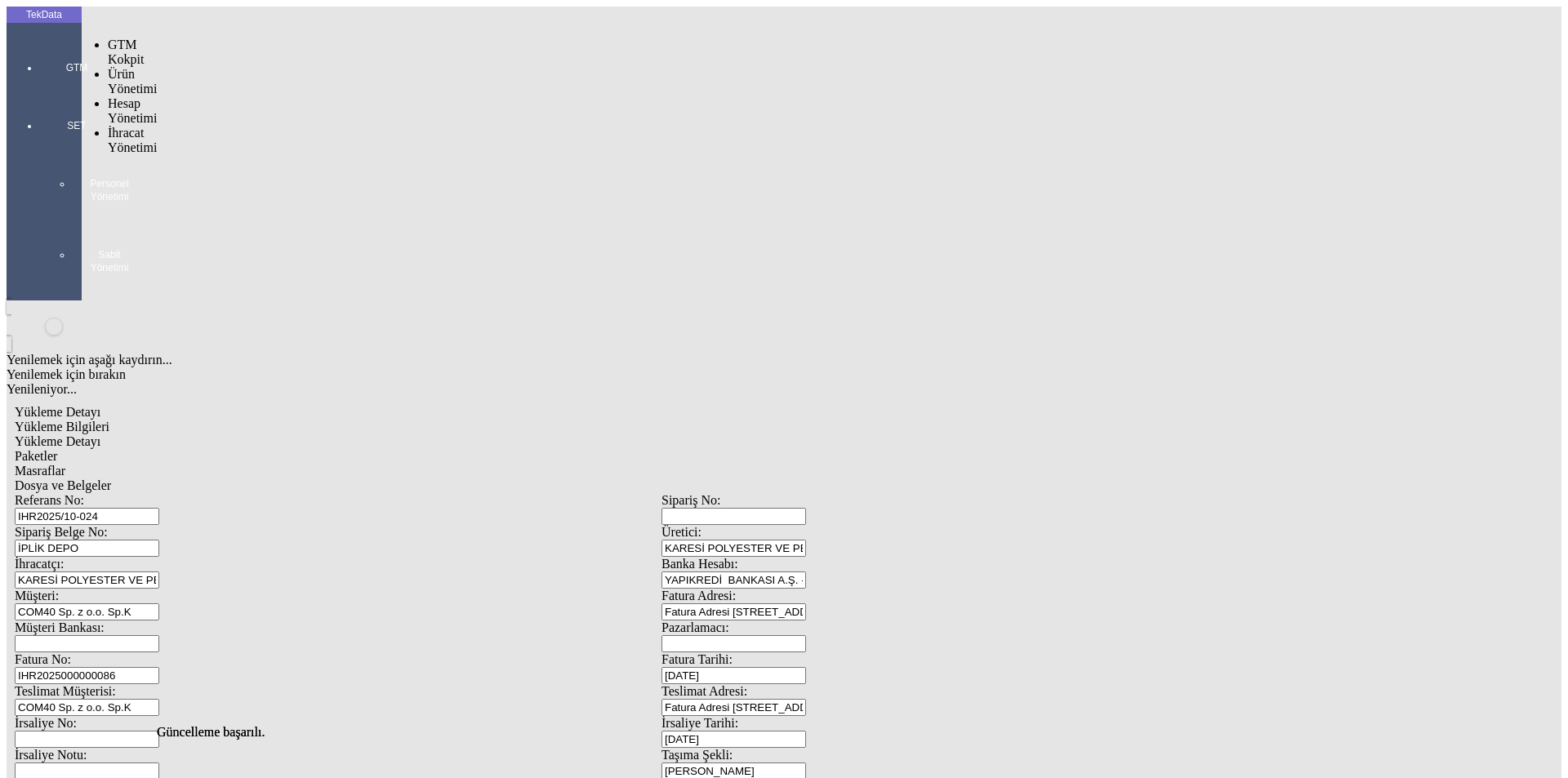
click at [40, 91] on div at bounding box center [76, 91] width 75 height 0
click at [116, 170] on span "İhracat Yönetimi" at bounding box center [133, 184] width 49 height 29
click at [250, 199] on span "Yüklemeler" at bounding box center [280, 206] width 62 height 14
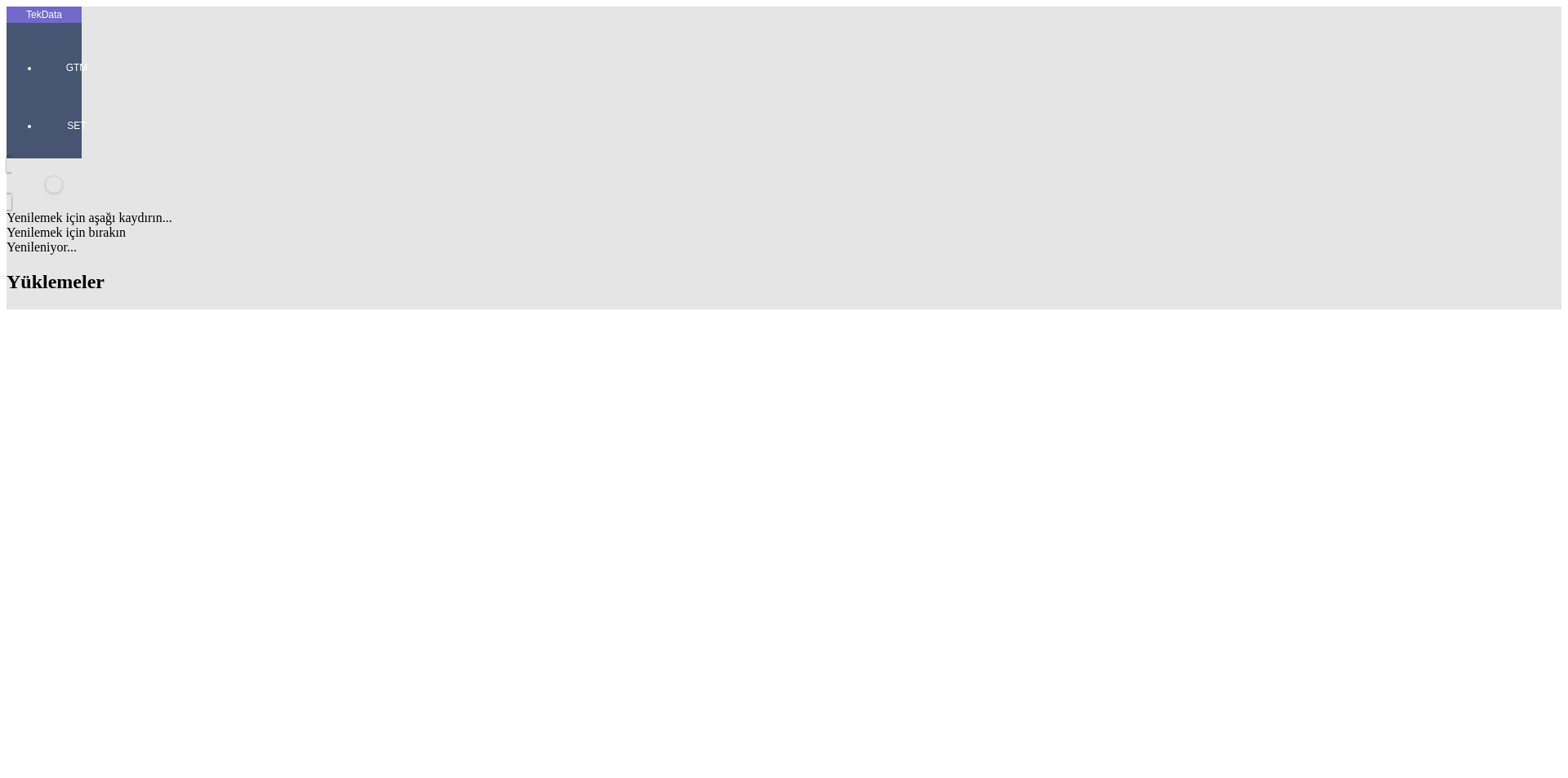
scroll to position [980, 0]
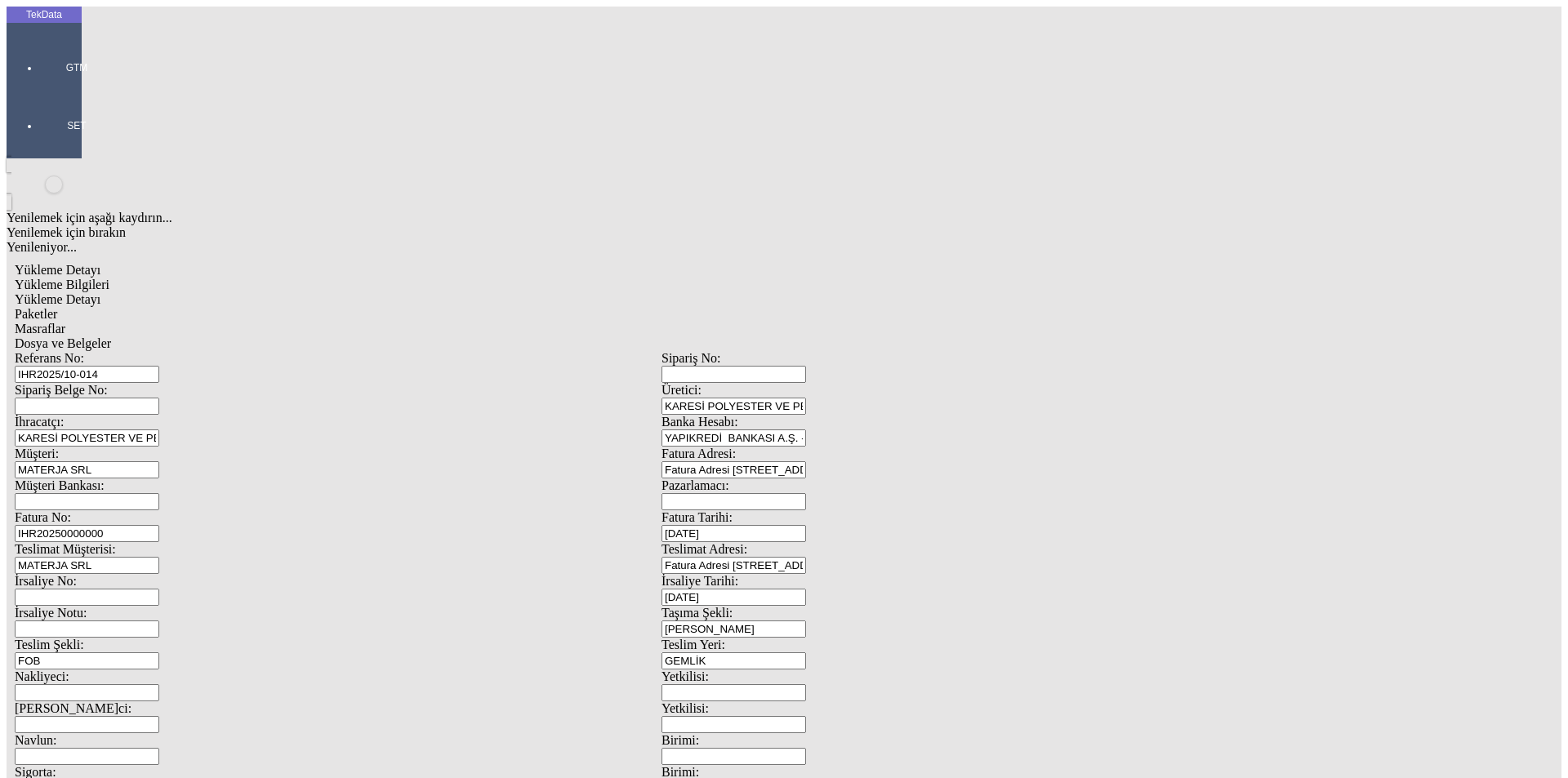
click at [100, 292] on span "Yükleme Detayı" at bounding box center [57, 299] width 86 height 14
drag, startPoint x: 268, startPoint y: 236, endPoint x: 104, endPoint y: 243, distance: 164.1
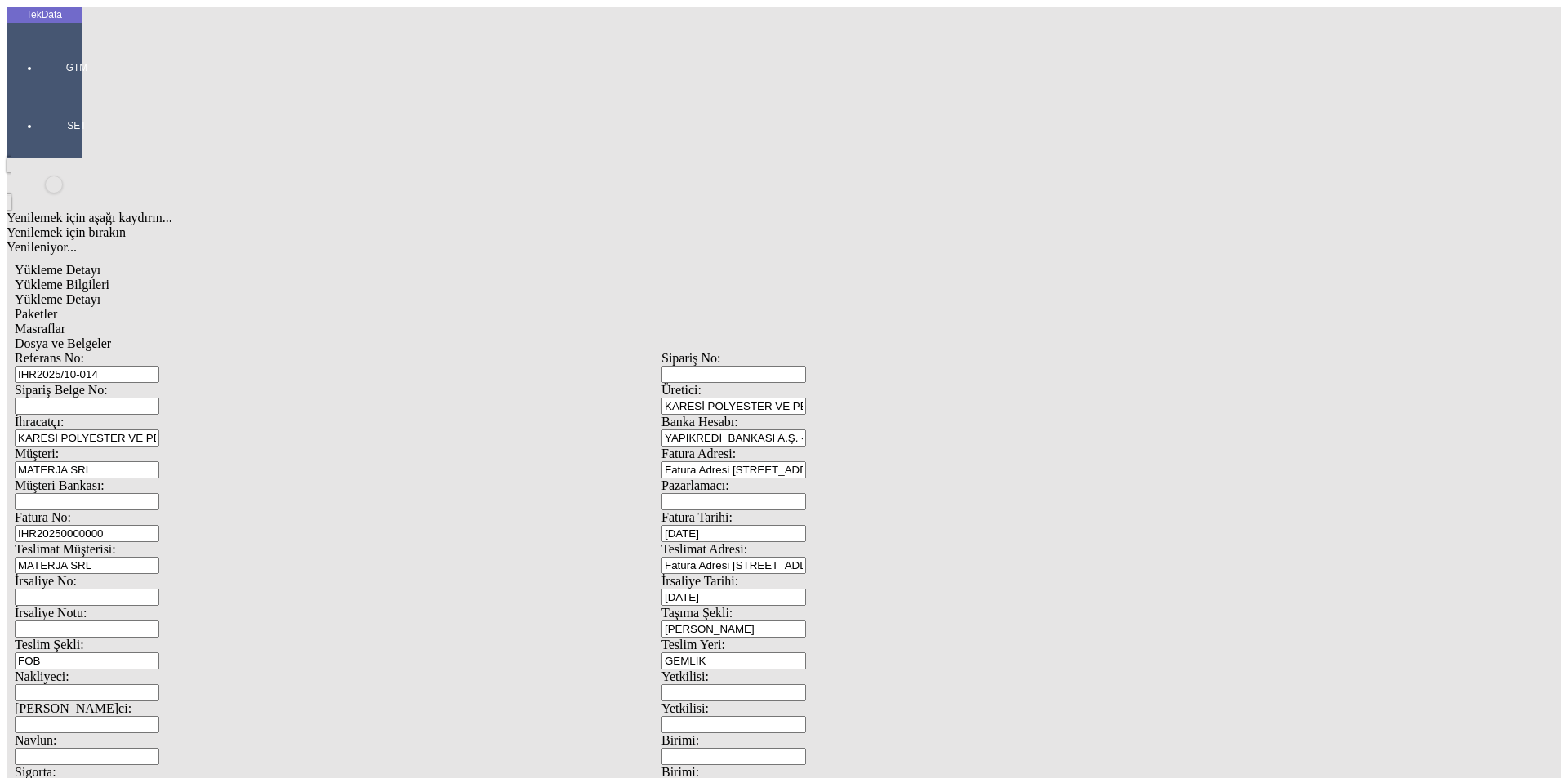
type input "1"
drag, startPoint x: 877, startPoint y: 316, endPoint x: 831, endPoint y: 321, distance: 46.3
type input "1"
drag, startPoint x: 133, startPoint y: 347, endPoint x: 83, endPoint y: 356, distance: 50.8
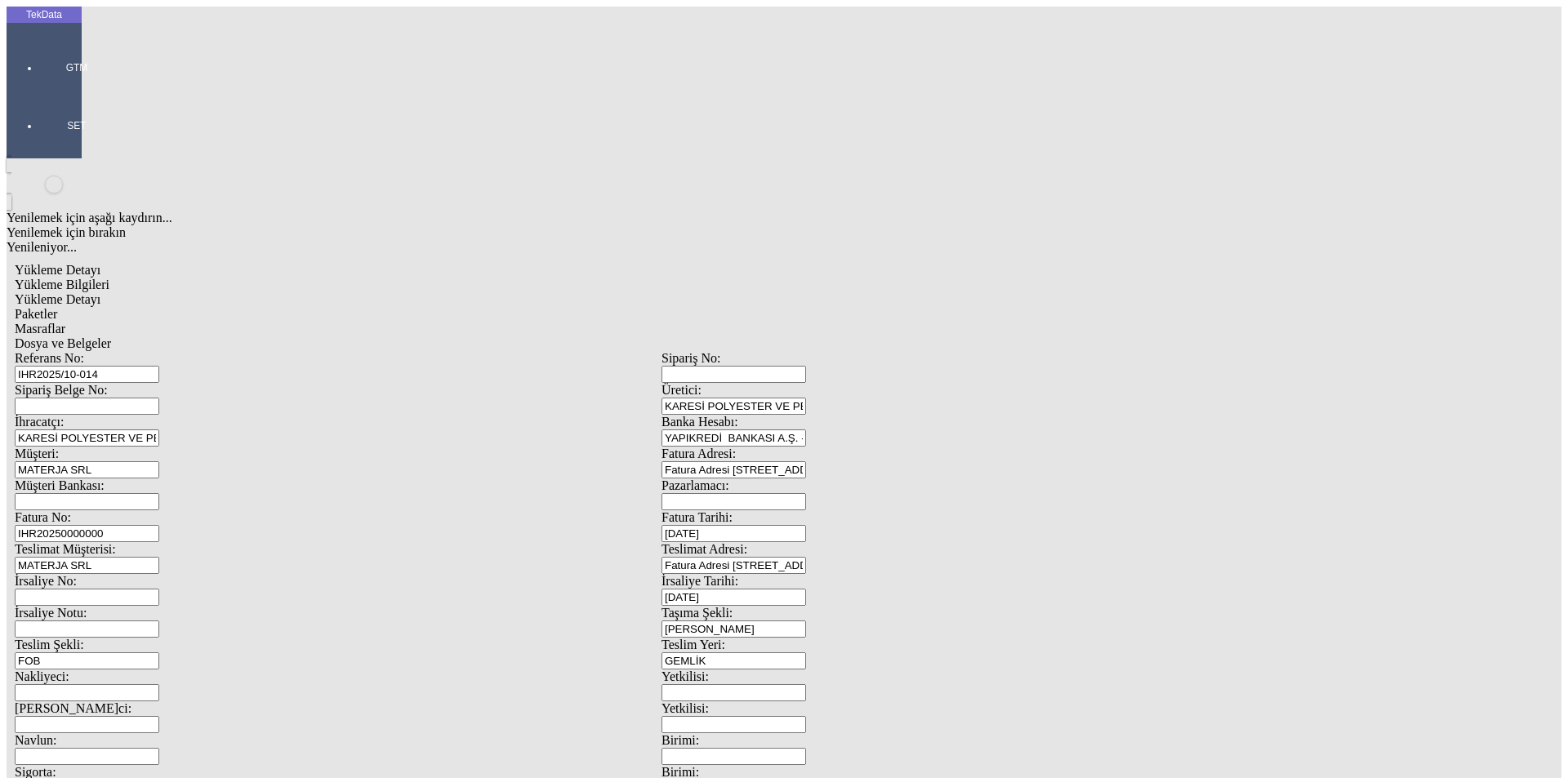
type input "1"
click at [57, 307] on span "Paketler" at bounding box center [36, 313] width 42 height 14
click at [65, 322] on span "Masraflar" at bounding box center [40, 329] width 51 height 14
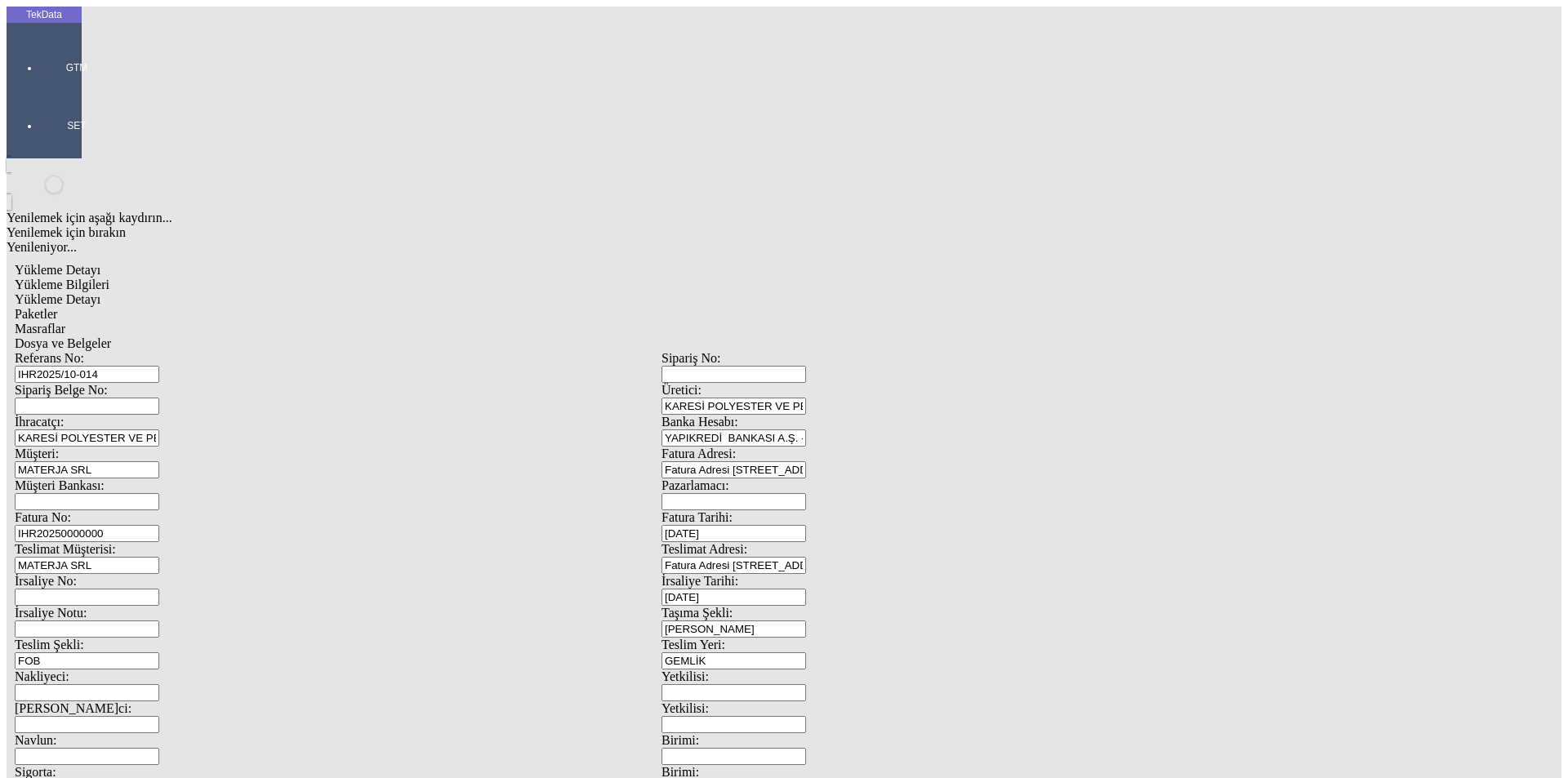
drag, startPoint x: 560, startPoint y: 83, endPoint x: 547, endPoint y: 93, distance: 16.4
click at [561, 336] on div "Dosya ve Belgeler" at bounding box center [661, 343] width 1294 height 14
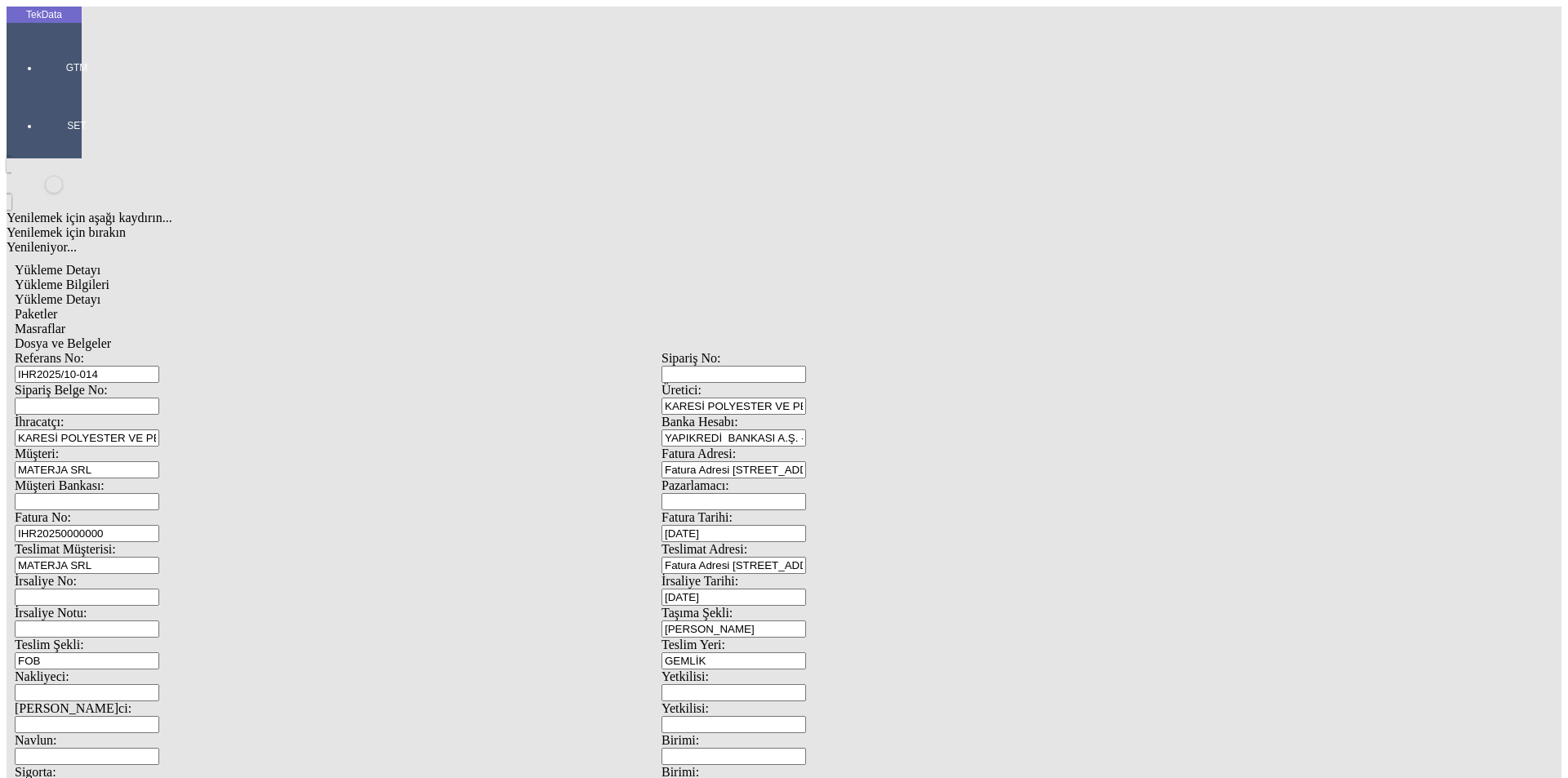
click at [111, 336] on span "Dosya ve Belgeler" at bounding box center [62, 343] width 96 height 14
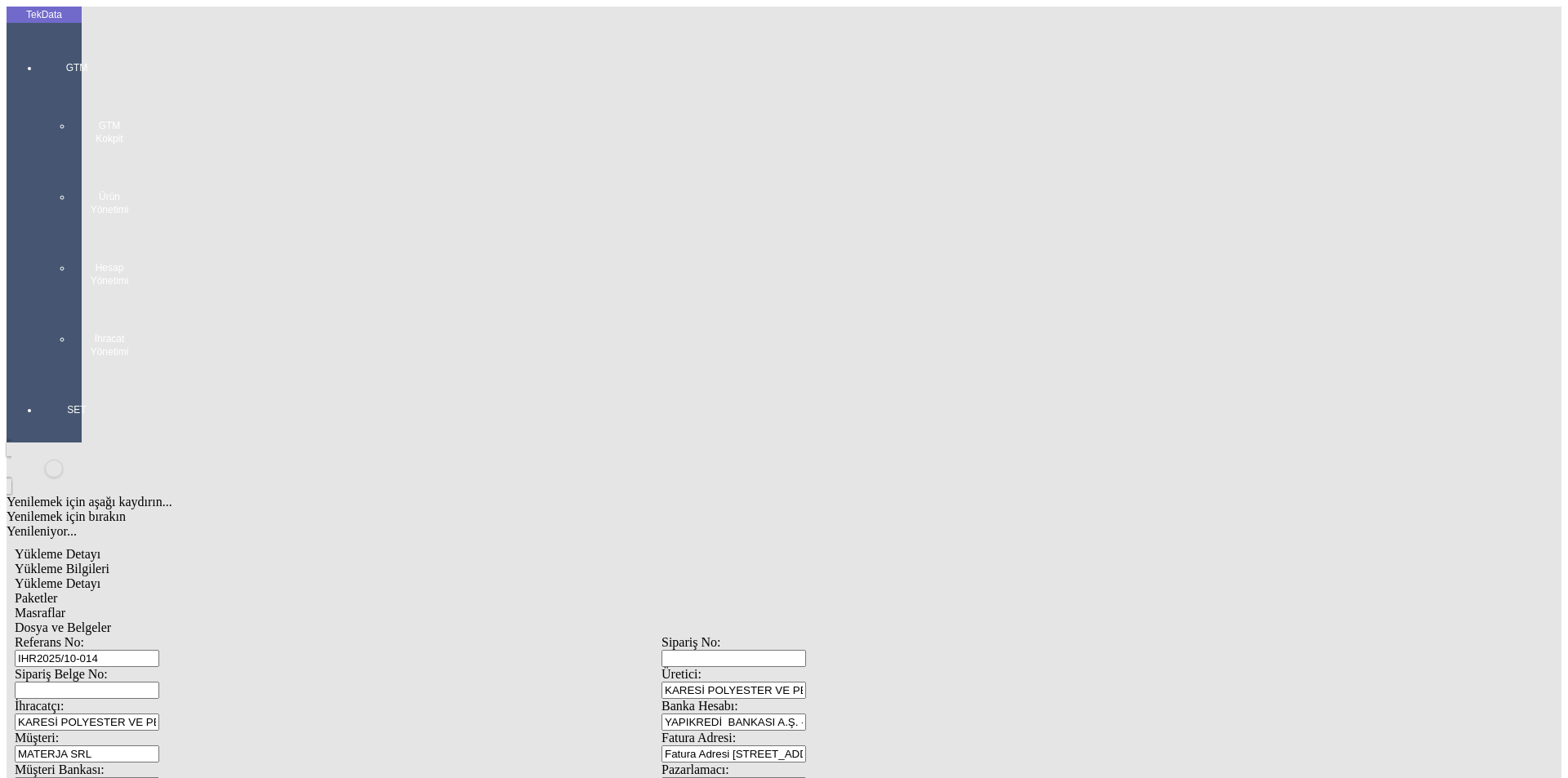
click at [39, 375] on div at bounding box center [76, 375] width 75 height 0
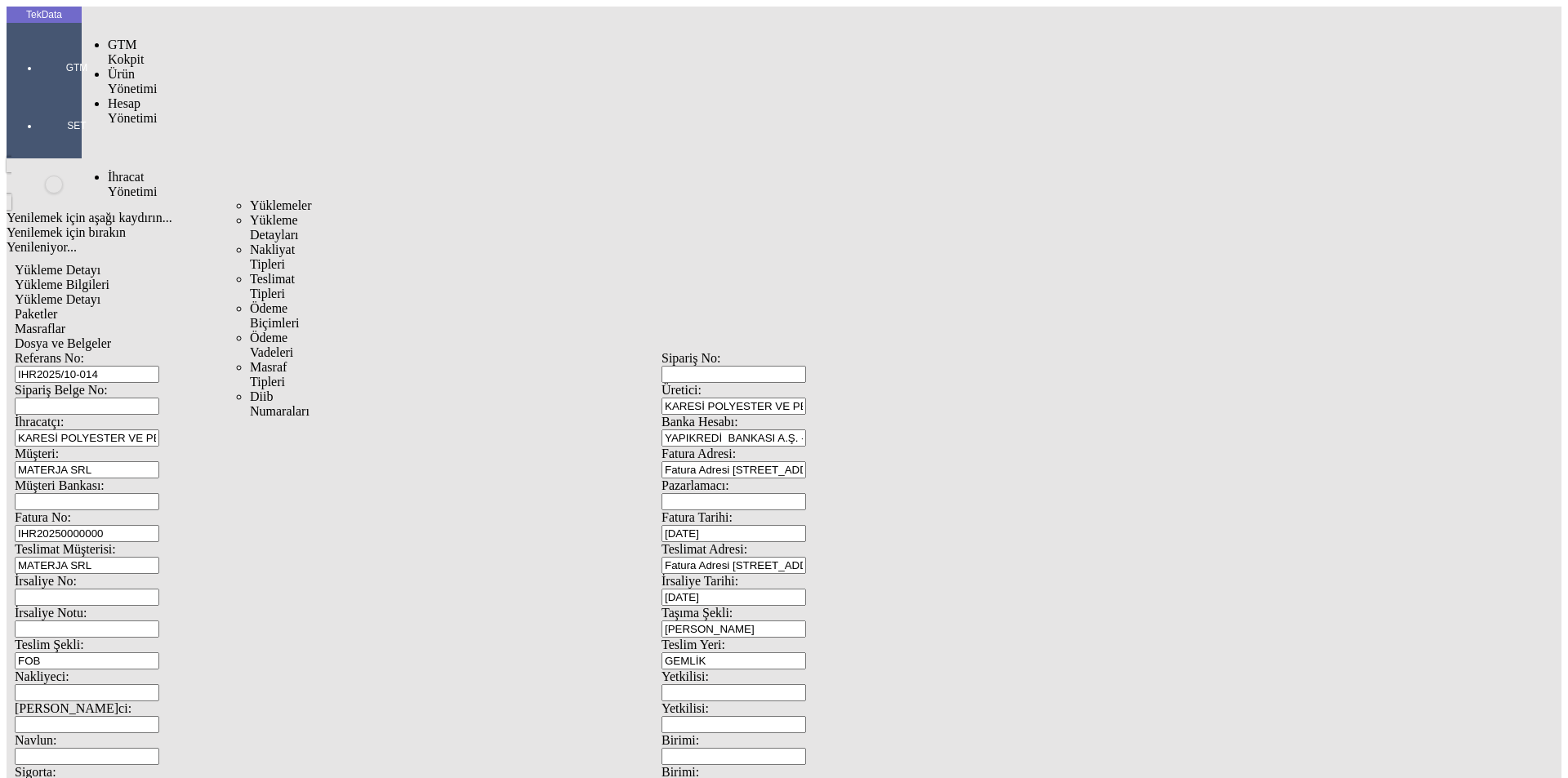
click at [138, 170] on span "İhracat Yönetimi" at bounding box center [133, 184] width 49 height 29
click at [250, 199] on span "Yüklemeler" at bounding box center [280, 206] width 62 height 14
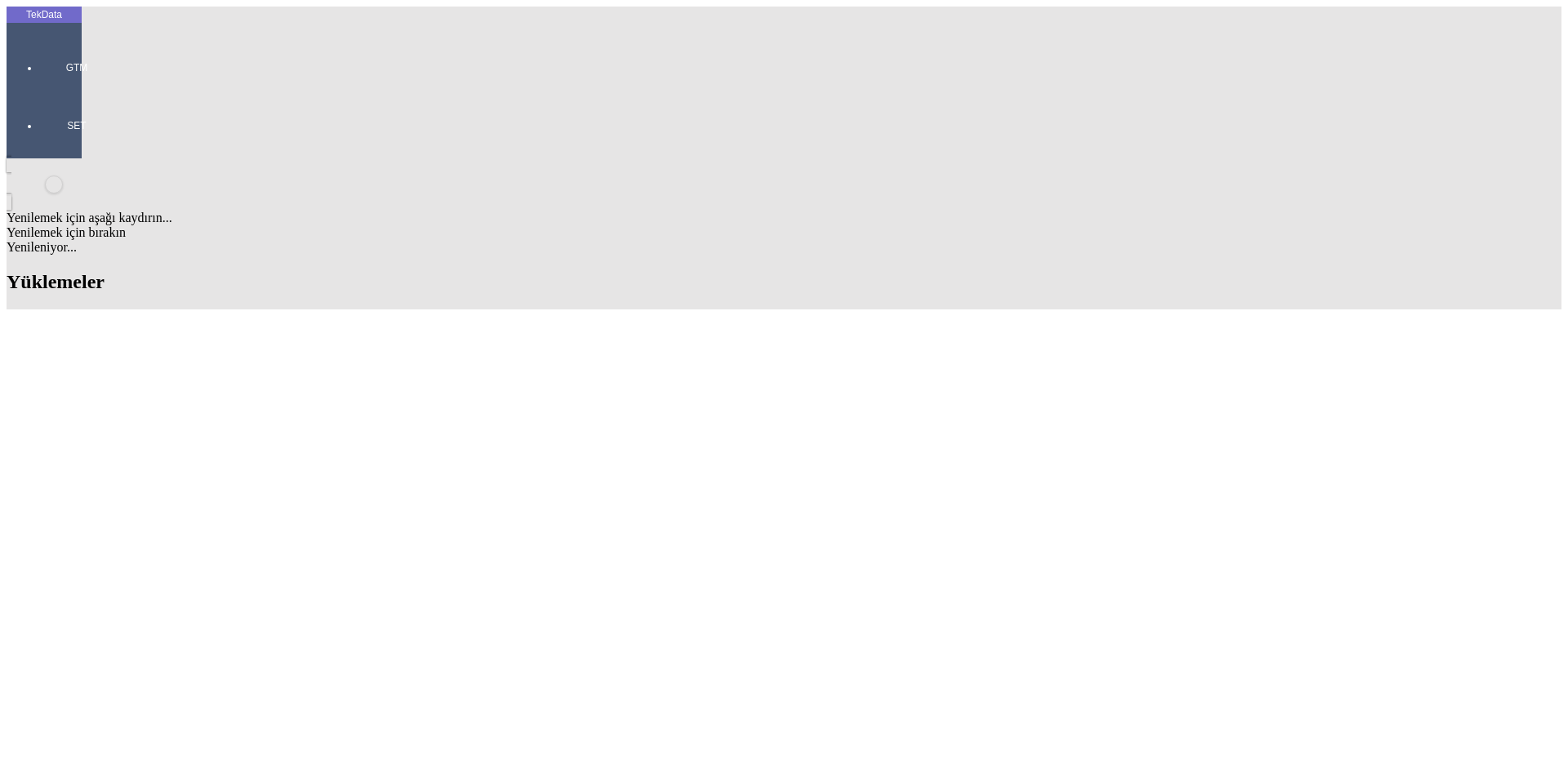
scroll to position [898, 0]
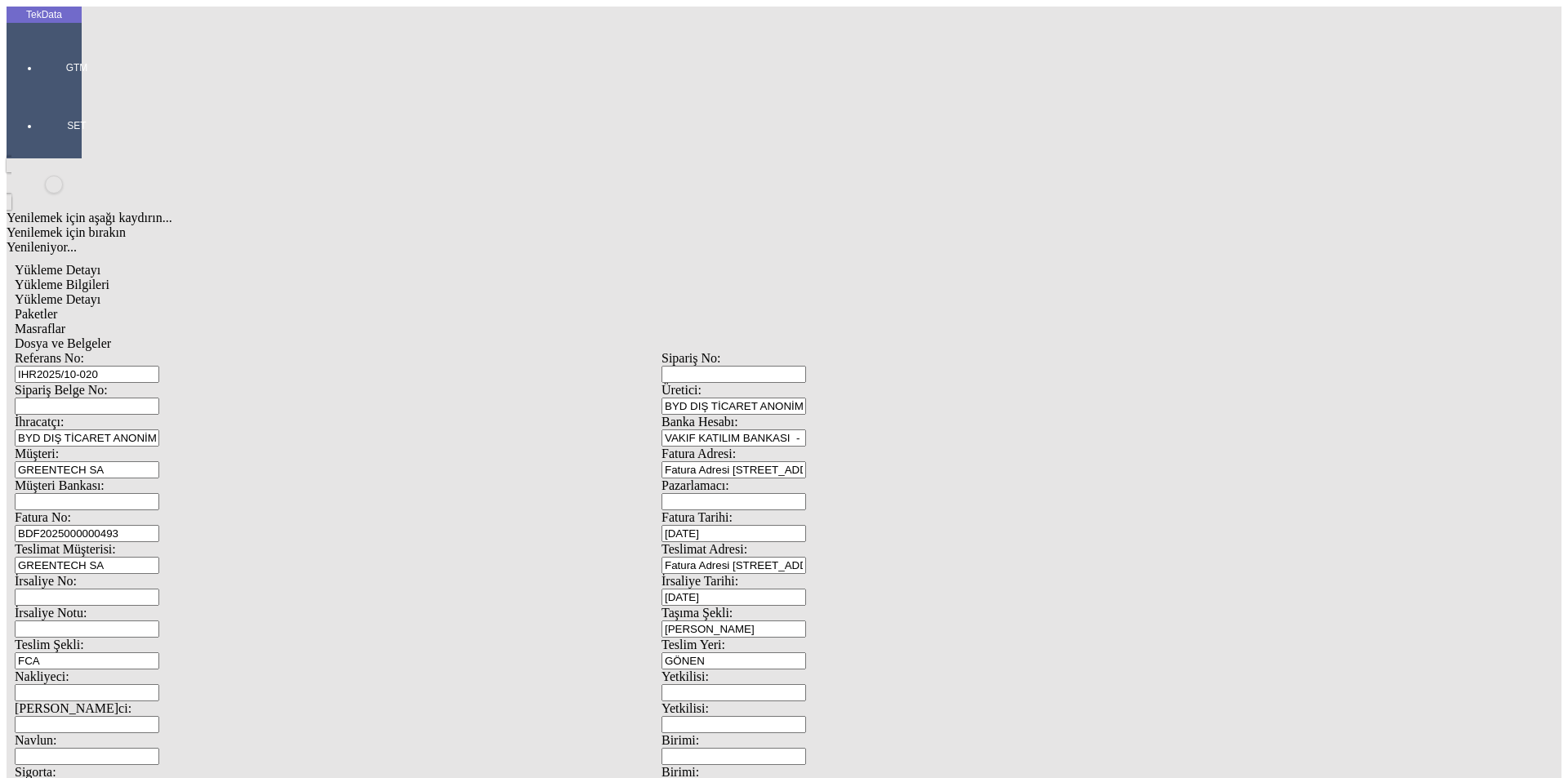
click at [159, 366] on input "IHR2025/10-020" at bounding box center [87, 375] width 144 height 17
type input "IHR2025/10-025"
click at [159, 525] on input "BDF2025000000493" at bounding box center [87, 533] width 144 height 17
type input "BDF2025000000494"
type input "[DATE]"
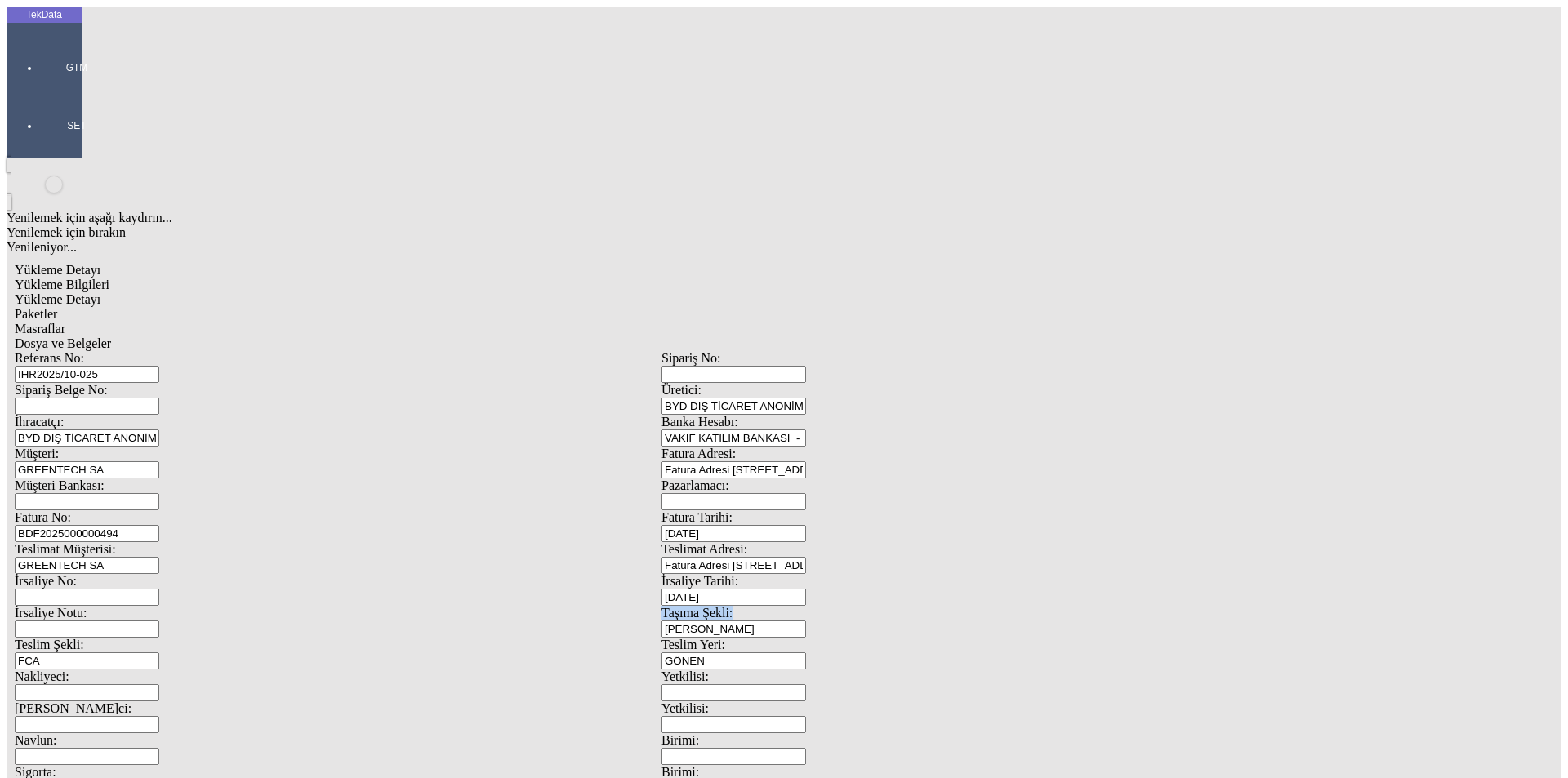
drag, startPoint x: 894, startPoint y: 348, endPoint x: 789, endPoint y: 354, distance: 105.2
click at [789, 606] on div "İrsaliye Notu: Taşıma Şekli: Kara" at bounding box center [661, 621] width 1294 height 31
drag, startPoint x: 979, startPoint y: 335, endPoint x: 827, endPoint y: 333, distance: 152.0
click at [827, 574] on div "İrsaliye Tarihi: [DATE]" at bounding box center [984, 589] width 646 height 31
type input "[DATE]"
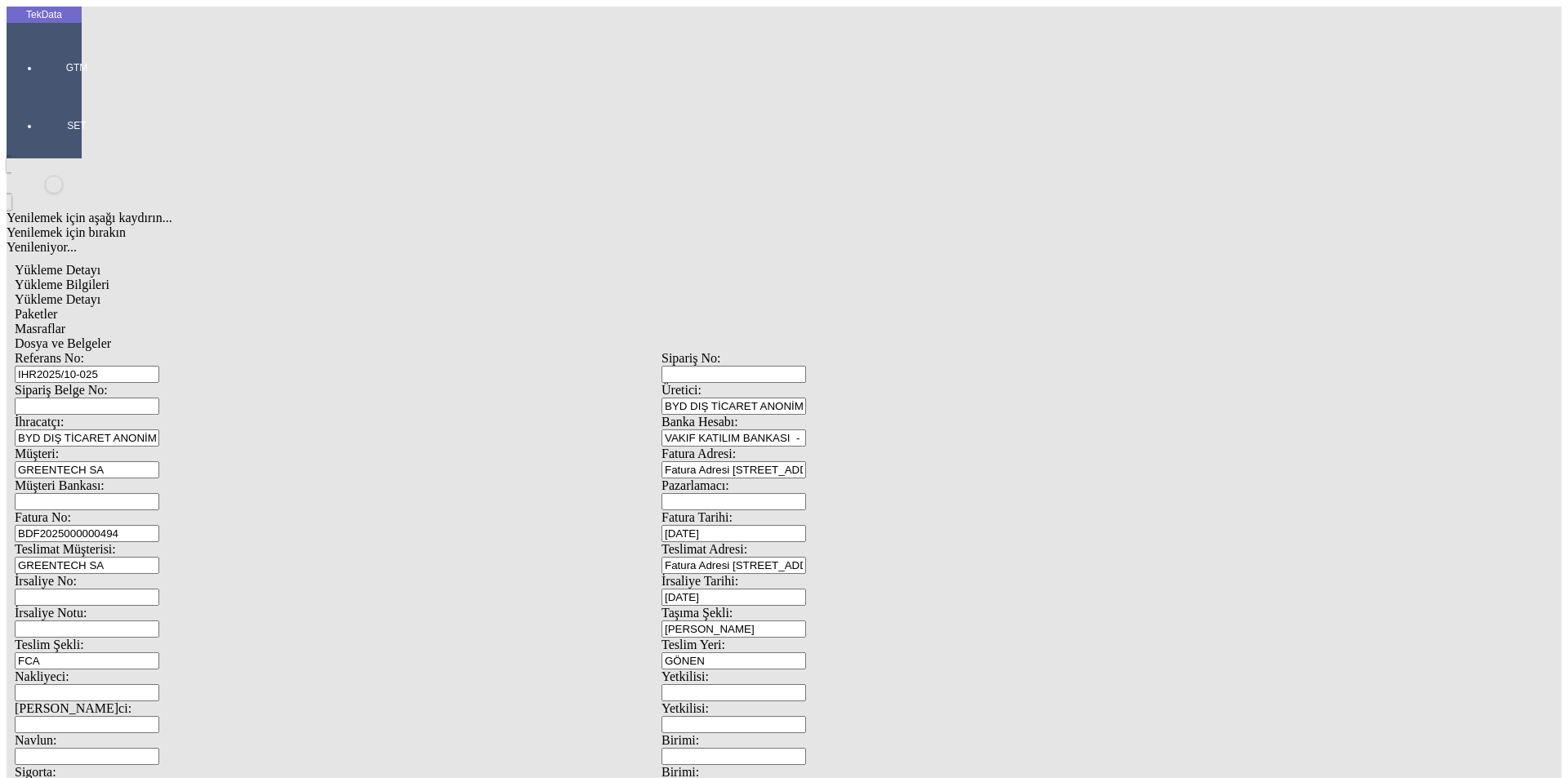
click at [159, 525] on input "BDF2025000000494" at bounding box center [87, 533] width 144 height 17
type input "BDF2025000000"
drag, startPoint x: 296, startPoint y: 405, endPoint x: 218, endPoint y: 412, distance: 78.3
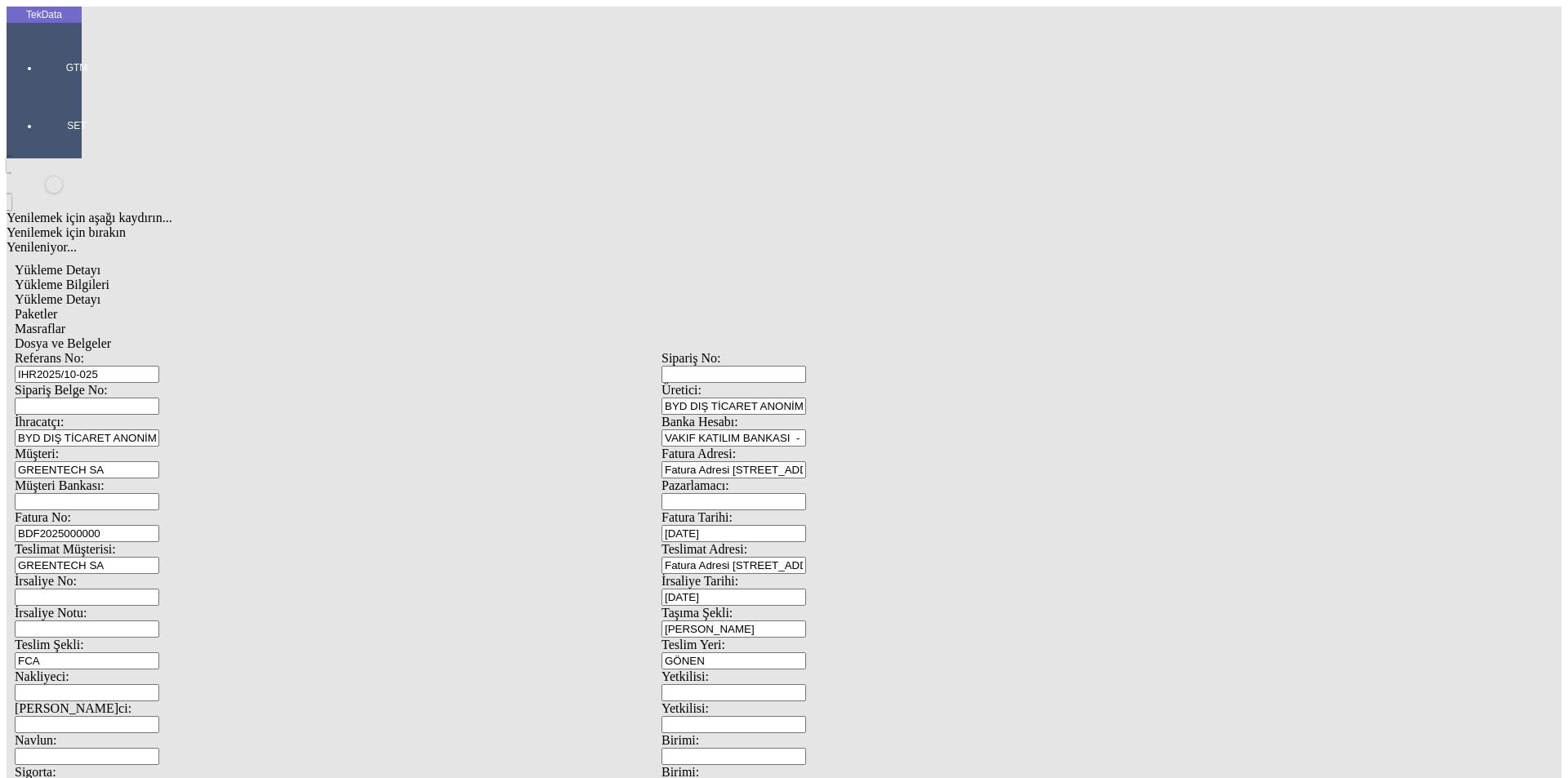
type input "[DATE]"
drag, startPoint x: 262, startPoint y: 561, endPoint x: 111, endPoint y: 554, distance: 151.2
type input "[DATE]"
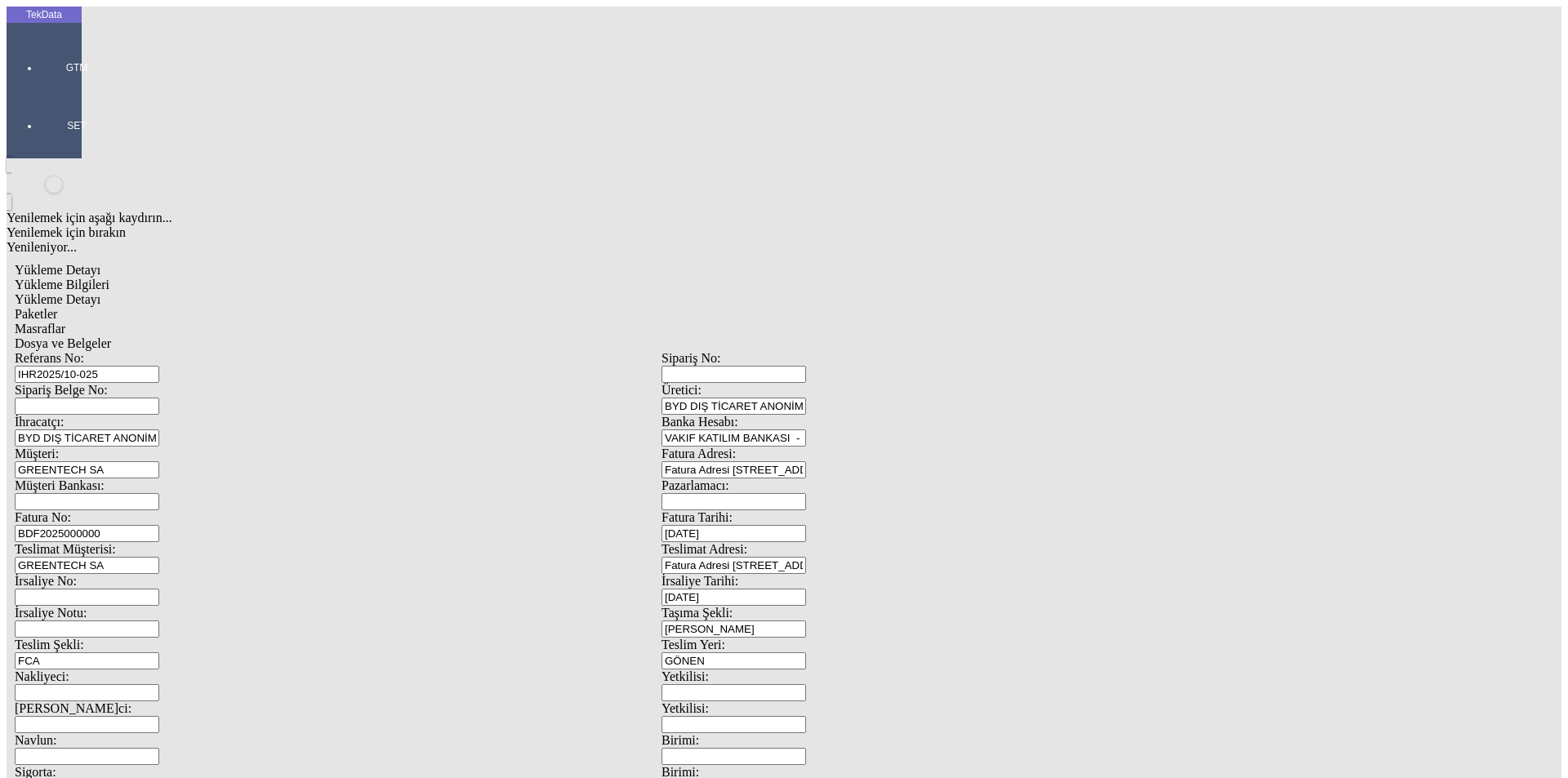
drag, startPoint x: 281, startPoint y: 90, endPoint x: 340, endPoint y: 88, distance: 59.0
click at [100, 292] on span "Yükleme Detayı" at bounding box center [57, 299] width 86 height 14
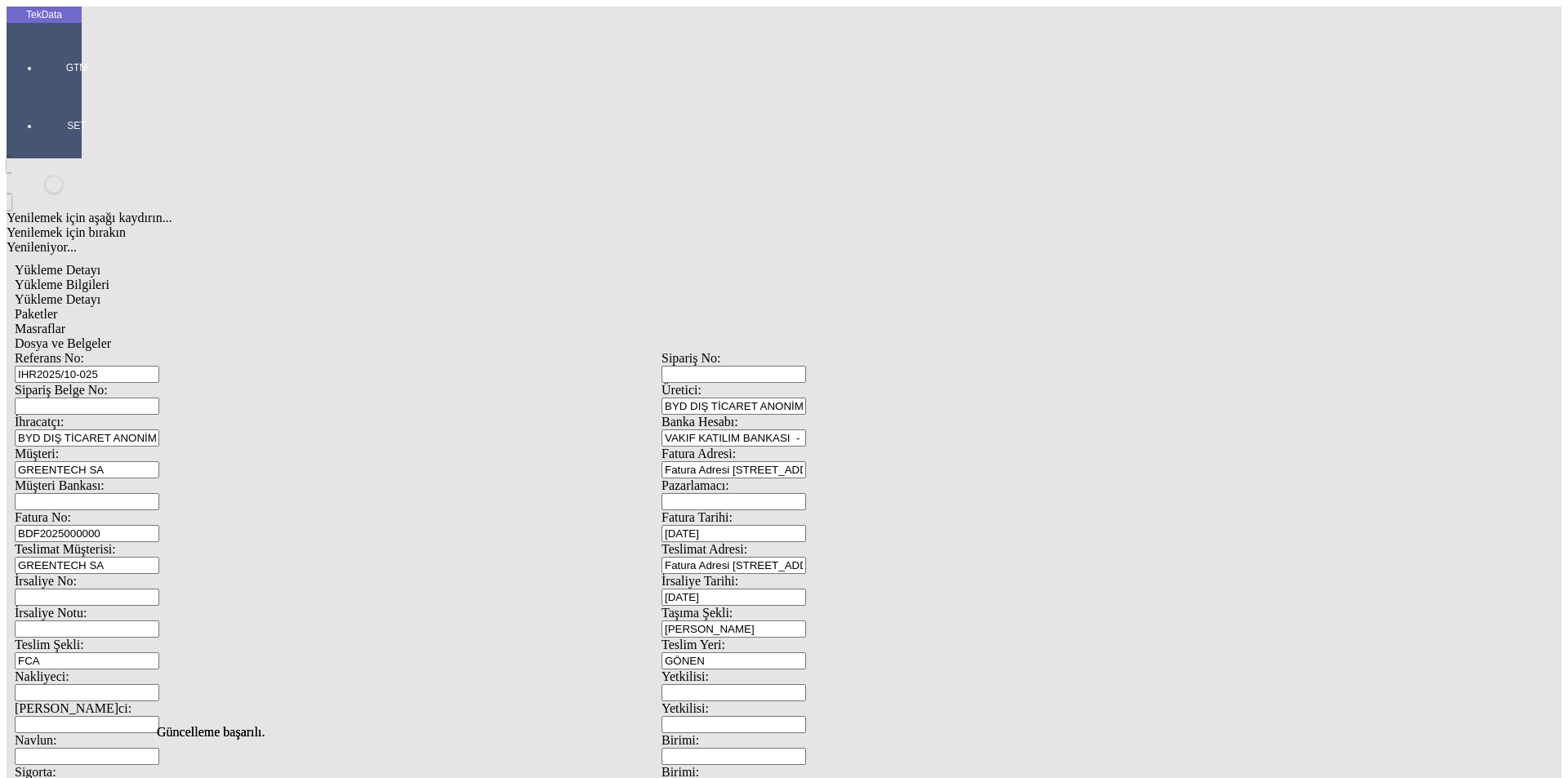
drag, startPoint x: 340, startPoint y: 88, endPoint x: 418, endPoint y: 88, distance: 78.0
click at [341, 307] on div "Paketler" at bounding box center [661, 313] width 1294 height 14
click at [457, 322] on div "Masraflar" at bounding box center [661, 329] width 1294 height 14
click at [580, 336] on div "Dosya ve Belgeler" at bounding box center [661, 343] width 1294 height 14
drag, startPoint x: 138, startPoint y: 116, endPoint x: 244, endPoint y: 116, distance: 106.0
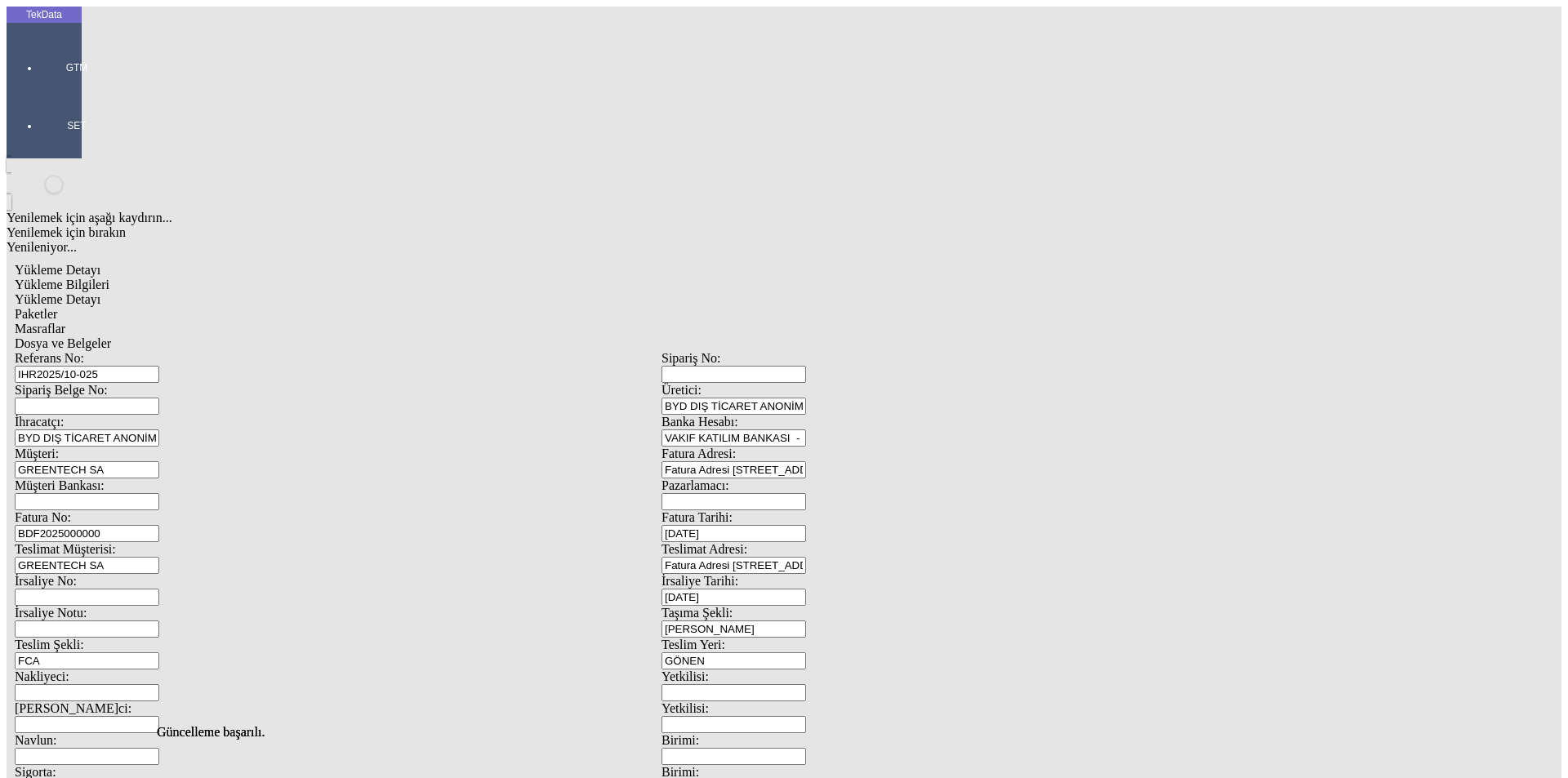
click at [111, 336] on span "Dosya ve Belgeler" at bounding box center [62, 343] width 96 height 14
